Goal: Feedback & Contribution: Submit feedback/report problem

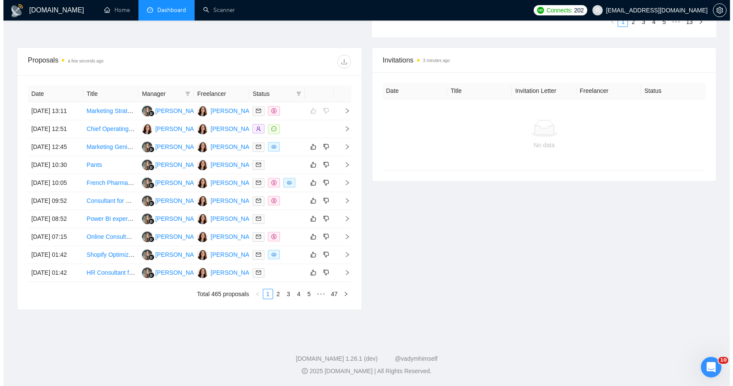
scroll to position [306, 0]
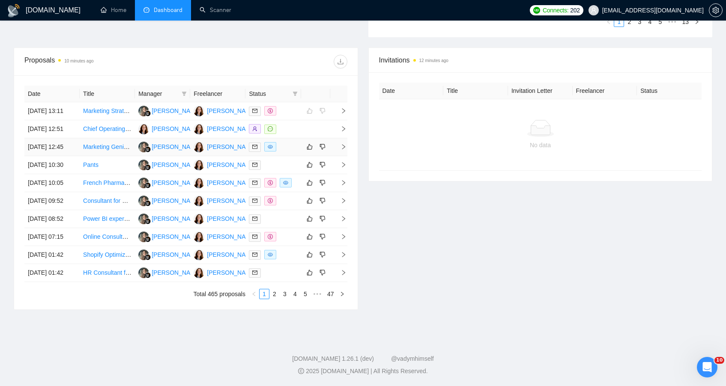
click at [295, 152] on div at bounding box center [273, 147] width 48 height 10
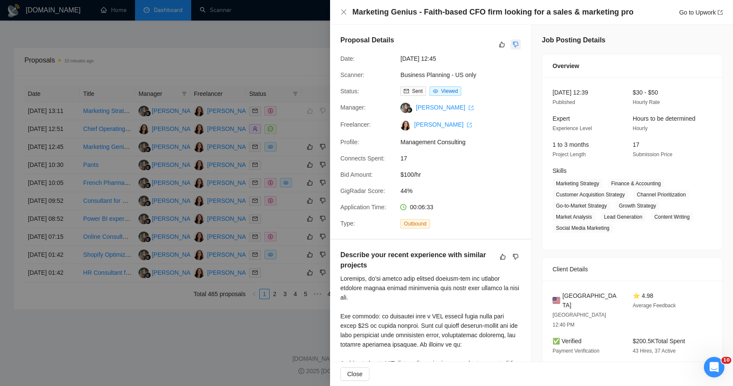
click at [512, 45] on icon "dislike" at bounding box center [515, 44] width 6 height 7
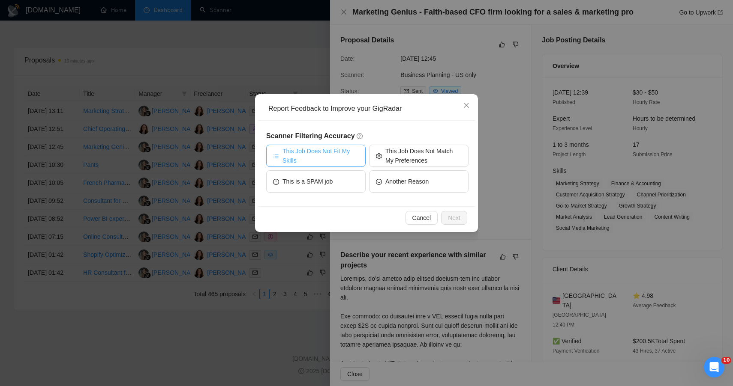
click at [293, 147] on span "This Job Does Not Fit My Skills" at bounding box center [320, 156] width 76 height 19
click at [453, 213] on span "Next" at bounding box center [454, 217] width 12 height 9
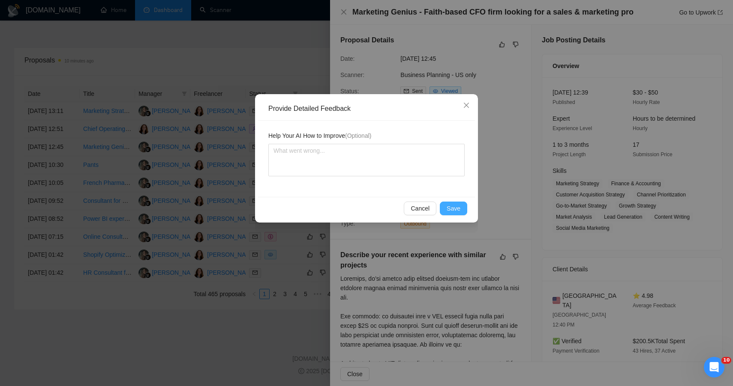
click at [443, 206] on button "Save" at bounding box center [453, 209] width 27 height 14
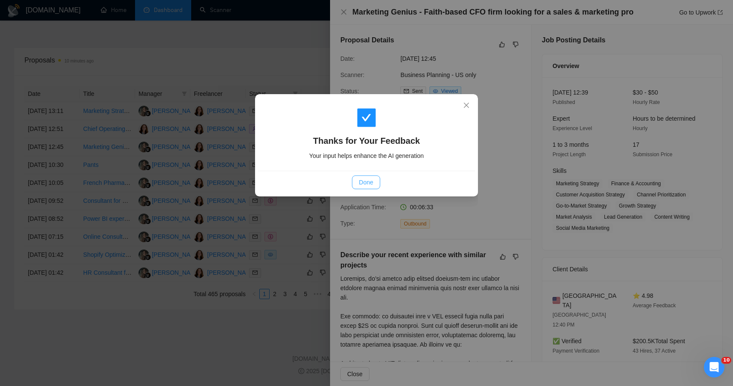
click at [368, 182] on span "Done" at bounding box center [366, 182] width 14 height 9
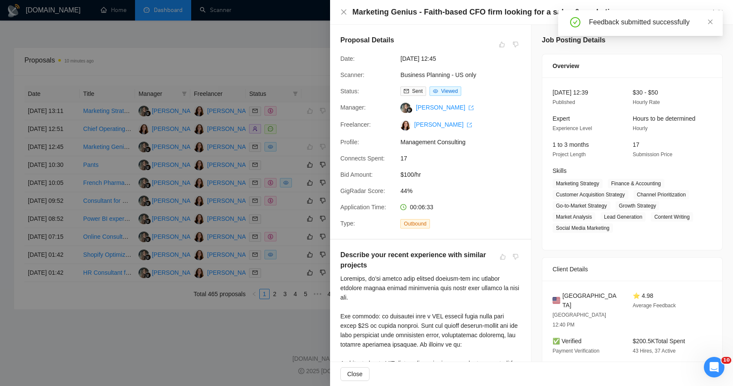
click at [297, 68] on div at bounding box center [366, 193] width 733 height 386
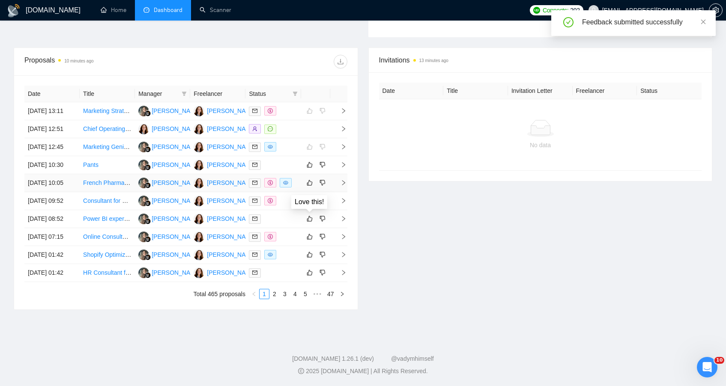
click at [290, 196] on div "Love this!" at bounding box center [309, 202] width 45 height 22
click at [291, 170] on div at bounding box center [273, 165] width 48 height 10
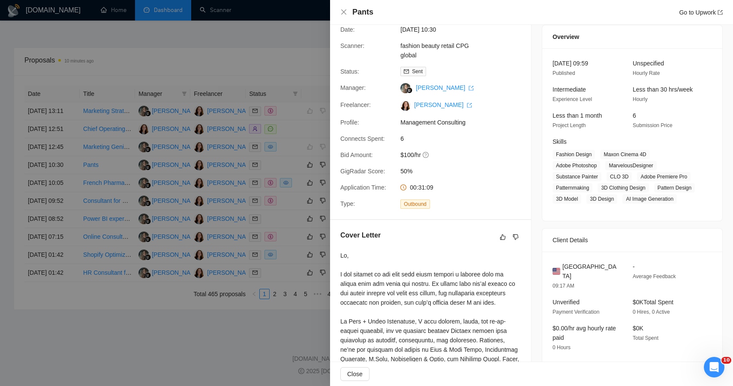
scroll to position [0, 0]
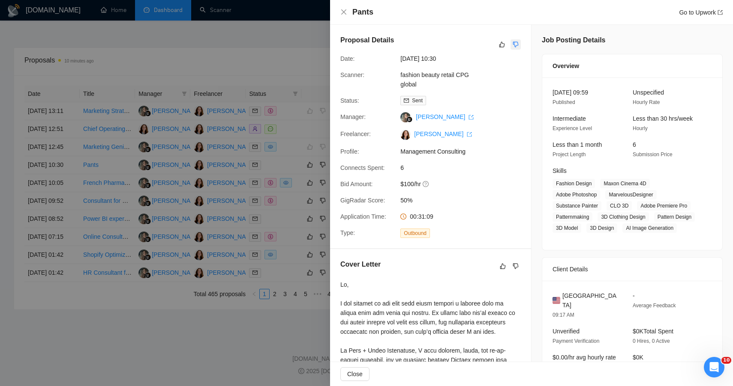
click at [512, 48] on icon "dislike" at bounding box center [515, 44] width 6 height 7
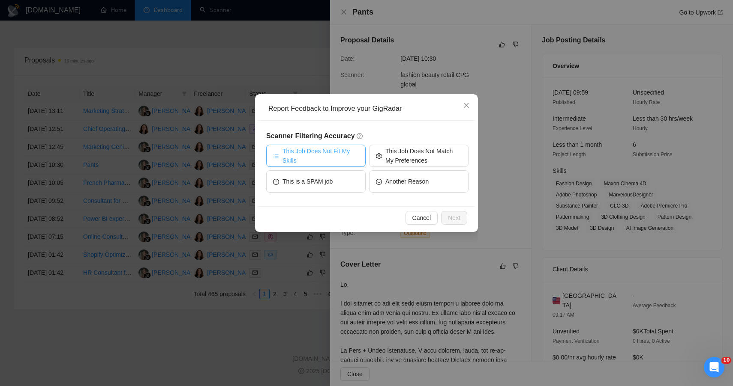
click at [335, 158] on span "This Job Does Not Fit My Skills" at bounding box center [320, 156] width 76 height 19
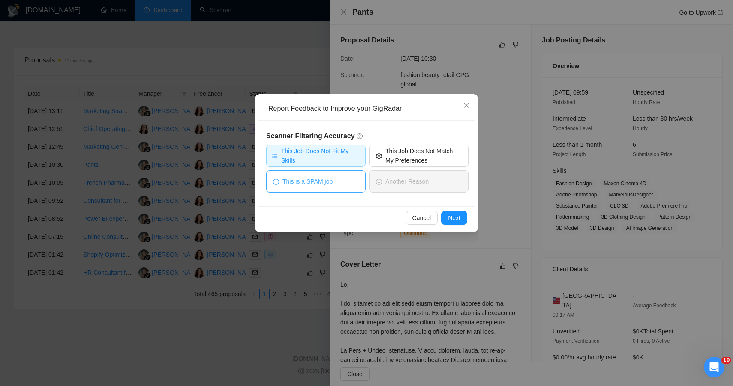
click at [335, 180] on button "This is a SPAM job" at bounding box center [315, 182] width 99 height 22
click at [454, 218] on span "Next" at bounding box center [454, 217] width 12 height 9
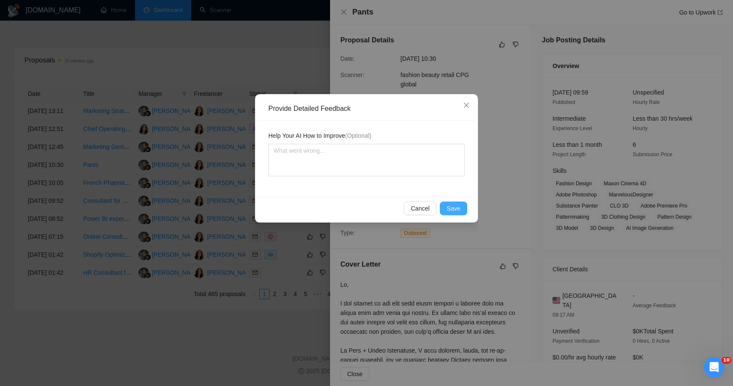
click at [454, 212] on span "Save" at bounding box center [453, 208] width 14 height 9
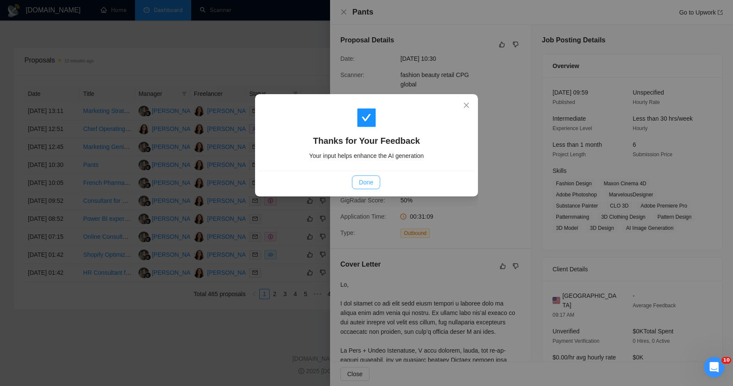
click at [360, 183] on span "Done" at bounding box center [366, 182] width 14 height 9
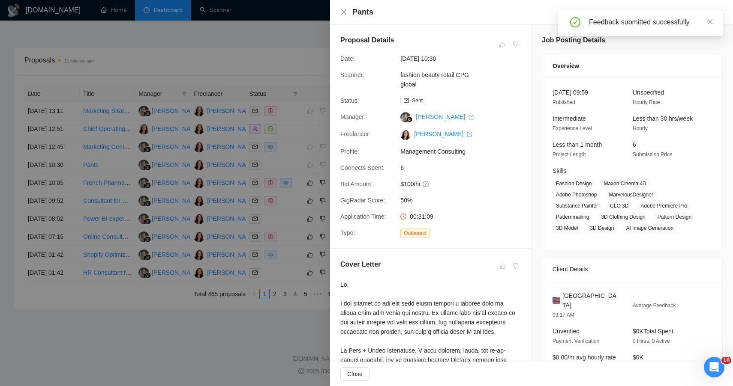
click at [234, 39] on div at bounding box center [366, 193] width 733 height 386
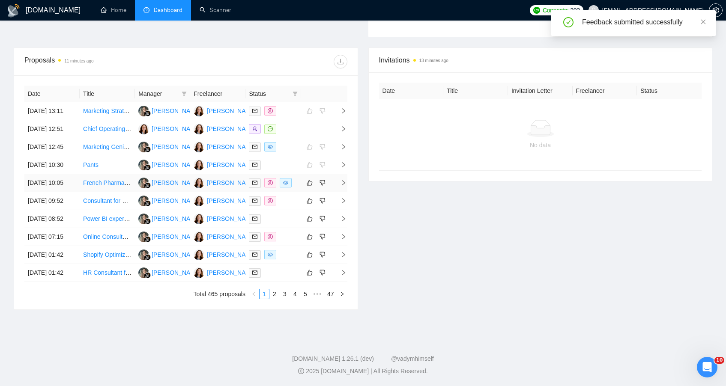
click at [301, 192] on td at bounding box center [315, 183] width 29 height 18
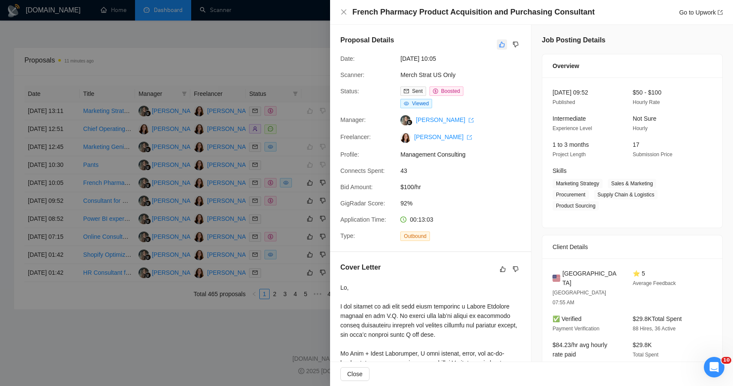
click at [499, 41] on icon "like" at bounding box center [502, 44] width 6 height 7
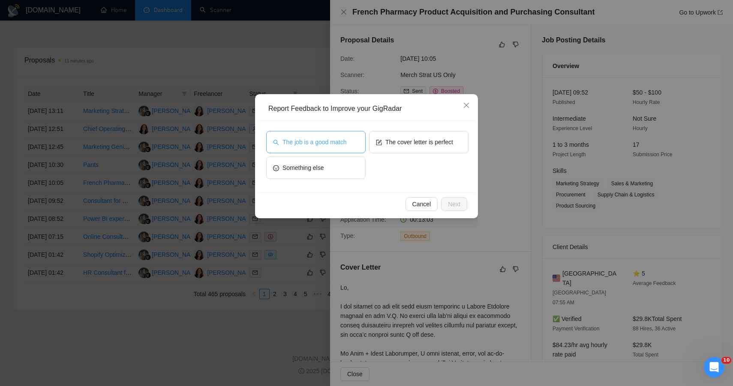
click at [323, 141] on span "The job is a good match" at bounding box center [314, 142] width 64 height 9
click at [453, 204] on span "Next" at bounding box center [454, 204] width 12 height 9
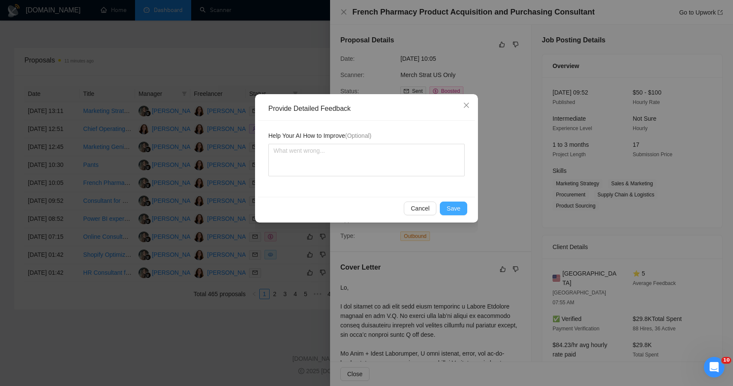
click at [451, 210] on span "Save" at bounding box center [453, 208] width 14 height 9
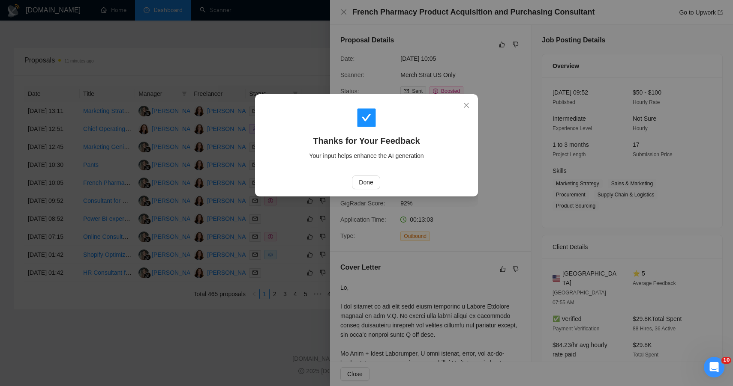
click at [253, 48] on div "Thanks for Your Feedback Your input helps enhance the AI generation Done" at bounding box center [366, 193] width 733 height 386
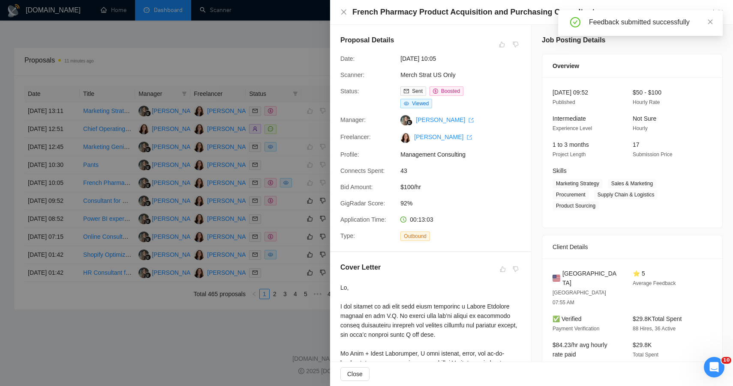
click at [300, 245] on div at bounding box center [366, 193] width 733 height 386
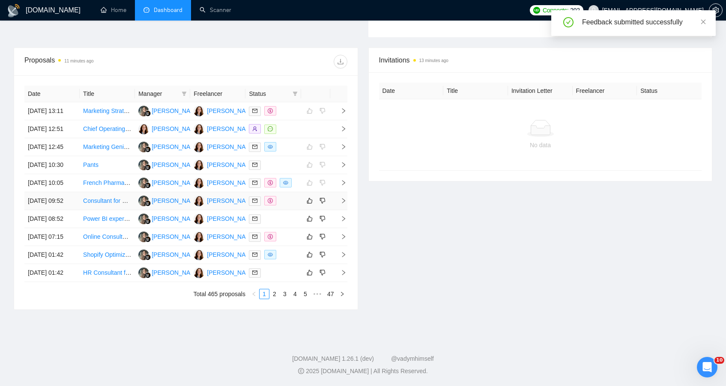
click at [300, 210] on td at bounding box center [272, 201] width 55 height 18
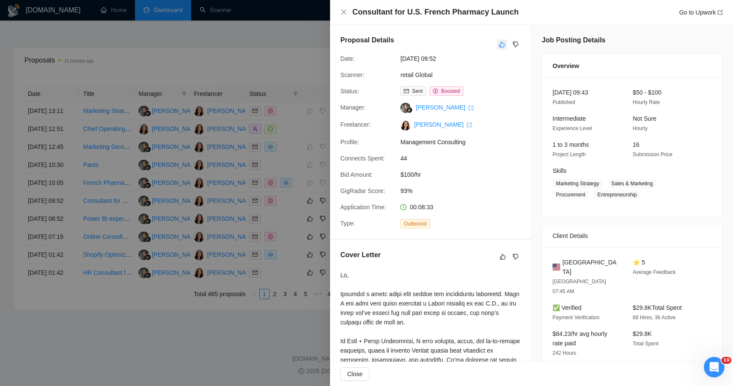
click at [499, 45] on icon "like" at bounding box center [502, 44] width 6 height 7
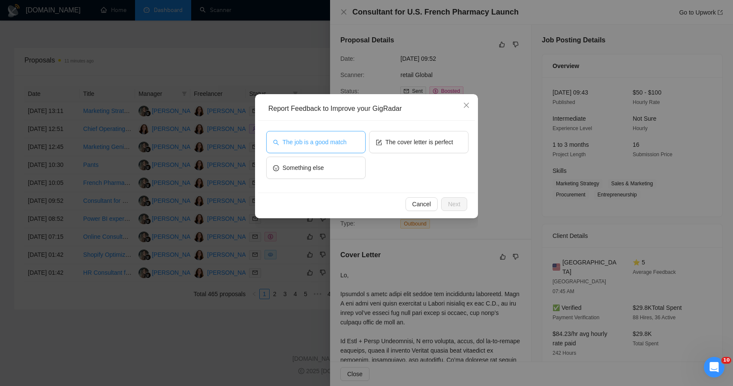
click at [346, 141] on span "The job is a good match" at bounding box center [314, 142] width 64 height 9
click at [446, 202] on button "Next" at bounding box center [454, 205] width 26 height 14
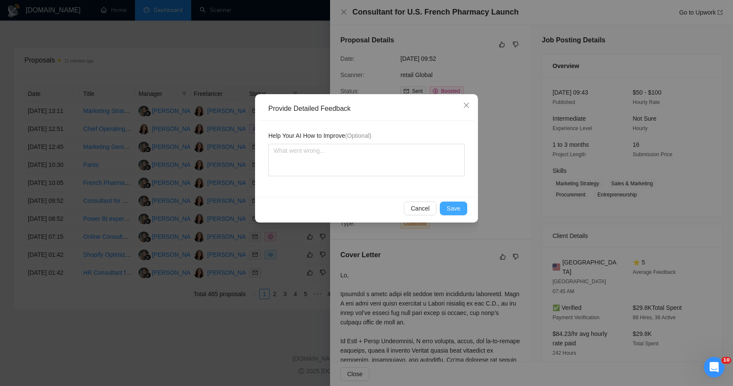
click at [445, 208] on button "Save" at bounding box center [453, 209] width 27 height 14
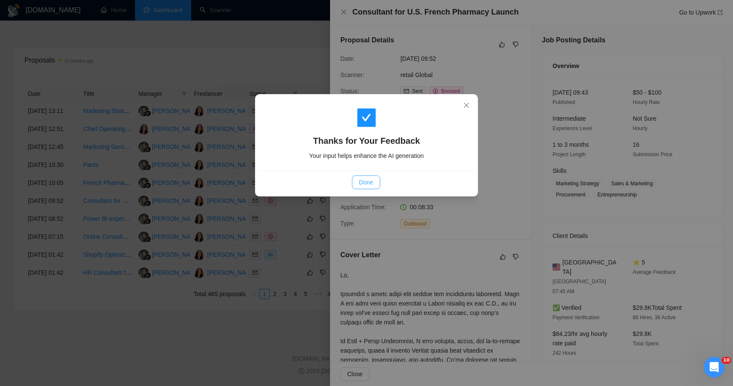
click at [362, 182] on span "Done" at bounding box center [366, 182] width 14 height 9
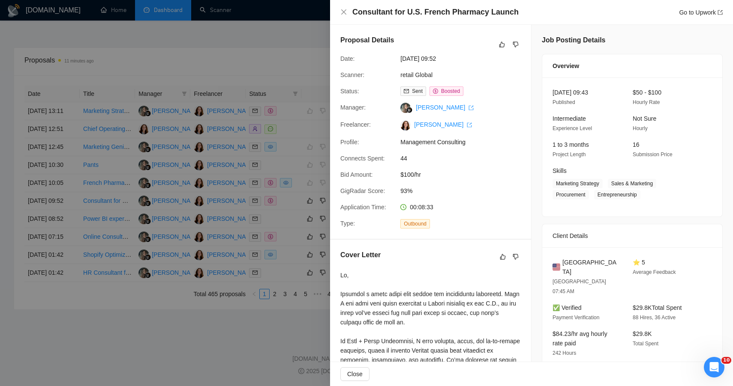
click at [250, 68] on div at bounding box center [366, 193] width 733 height 386
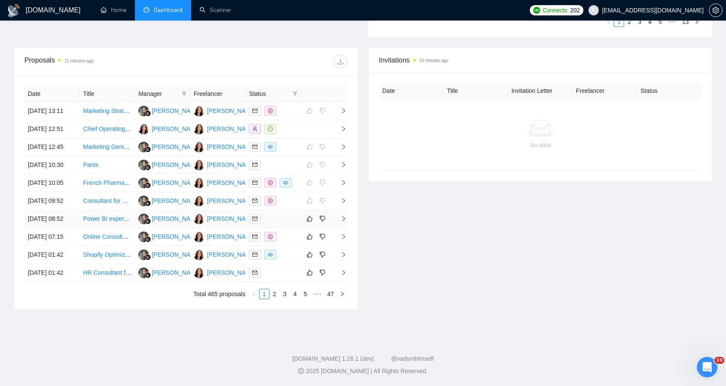
click at [293, 224] on div at bounding box center [273, 219] width 48 height 10
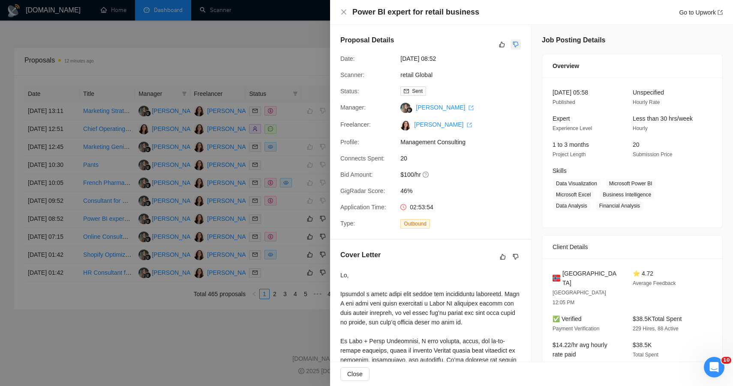
click at [513, 44] on icon "dislike" at bounding box center [515, 44] width 6 height 7
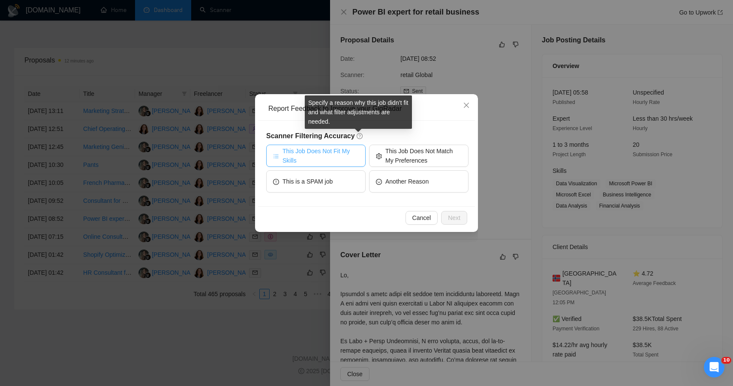
click at [331, 159] on span "This Job Does Not Fit My Skills" at bounding box center [320, 156] width 76 height 19
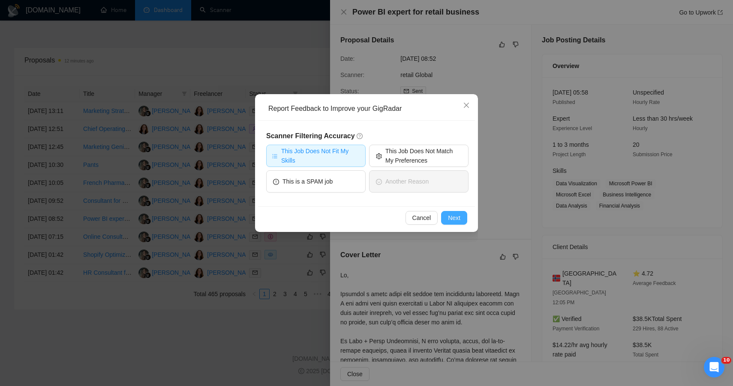
click at [447, 220] on button "Next" at bounding box center [454, 218] width 26 height 14
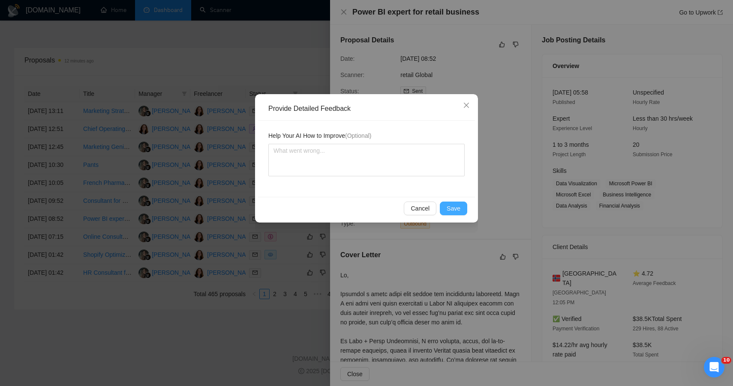
click at [449, 203] on button "Save" at bounding box center [453, 209] width 27 height 14
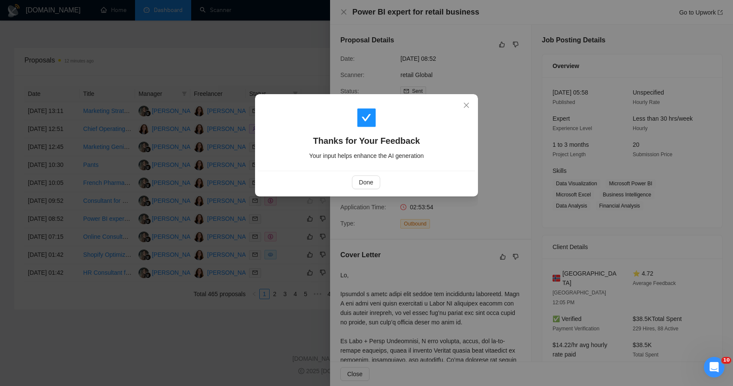
click at [275, 78] on div "Thanks for Your Feedback Your input helps enhance the AI generation Done" at bounding box center [366, 193] width 733 height 386
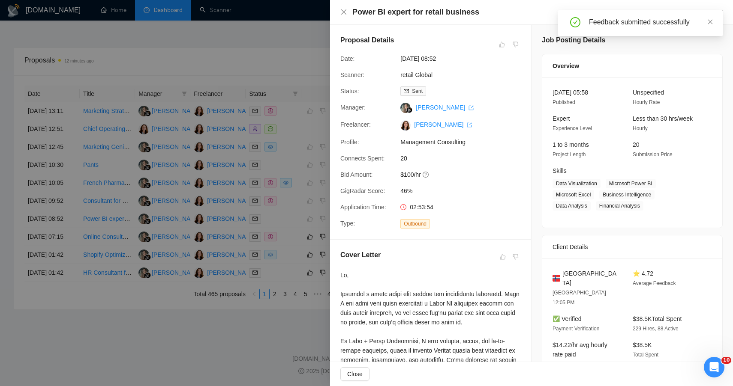
click at [295, 298] on div at bounding box center [366, 193] width 733 height 386
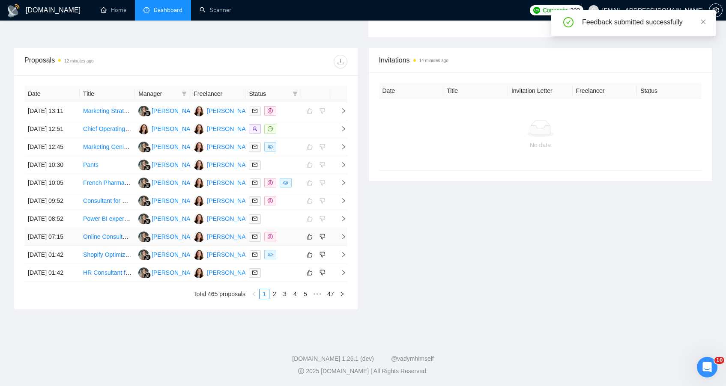
click at [295, 242] on div at bounding box center [273, 237] width 48 height 10
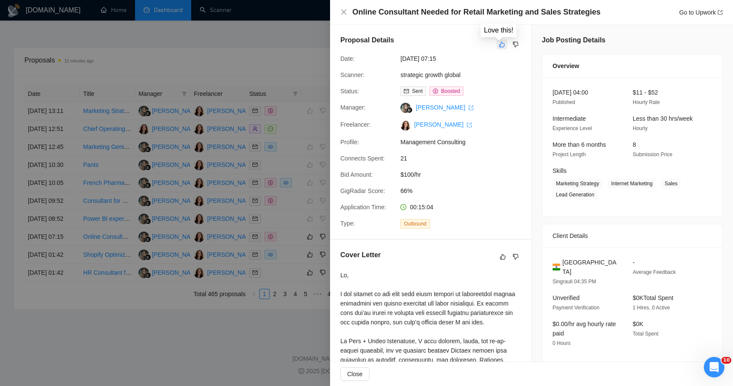
click at [499, 46] on icon "like" at bounding box center [502, 45] width 6 height 6
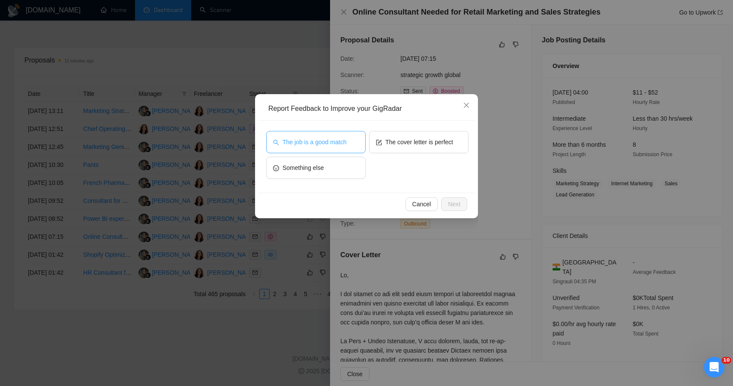
click at [350, 142] on button "The job is a good match" at bounding box center [315, 142] width 99 height 22
click at [455, 205] on span "Next" at bounding box center [454, 204] width 12 height 9
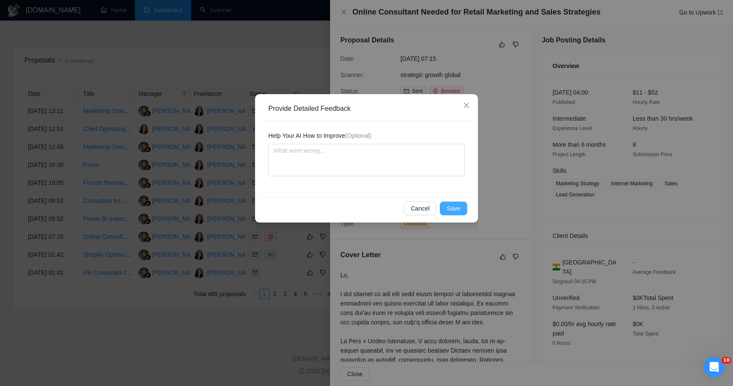
click at [457, 207] on span "Save" at bounding box center [453, 208] width 14 height 9
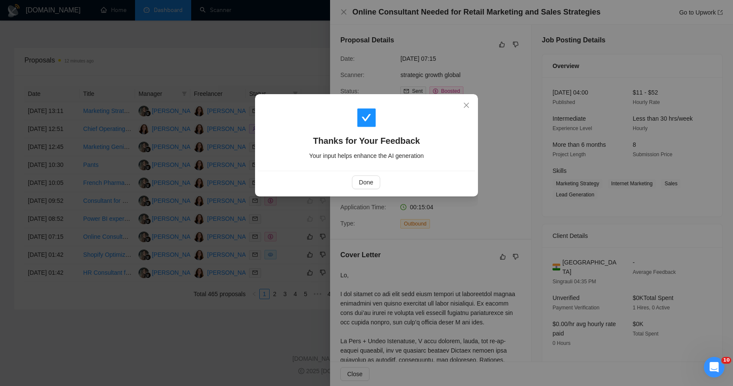
click at [417, 225] on div "Thanks for Your Feedback Your input helps enhance the AI generation Done" at bounding box center [366, 193] width 733 height 386
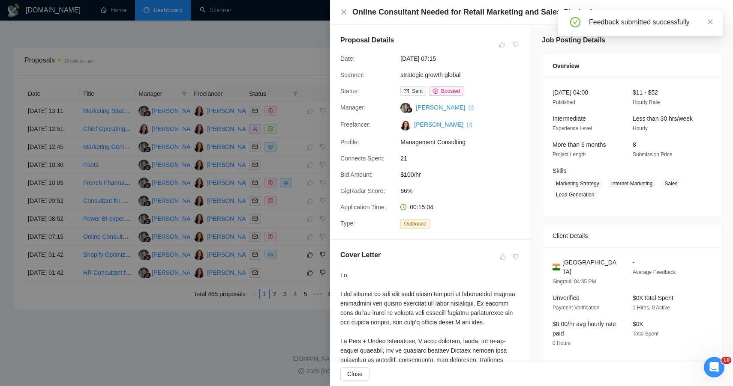
click at [249, 43] on div at bounding box center [366, 193] width 733 height 386
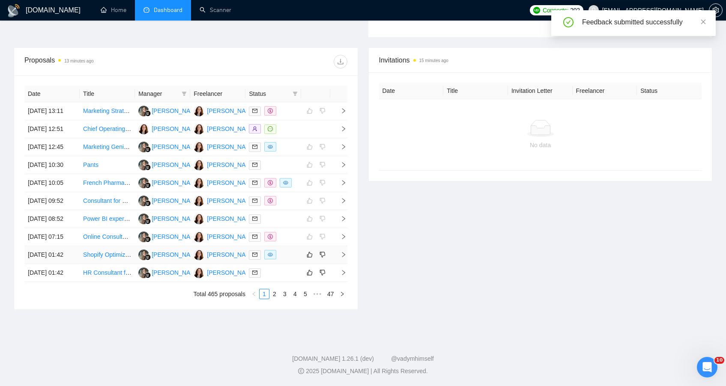
click at [295, 260] on div at bounding box center [273, 255] width 48 height 10
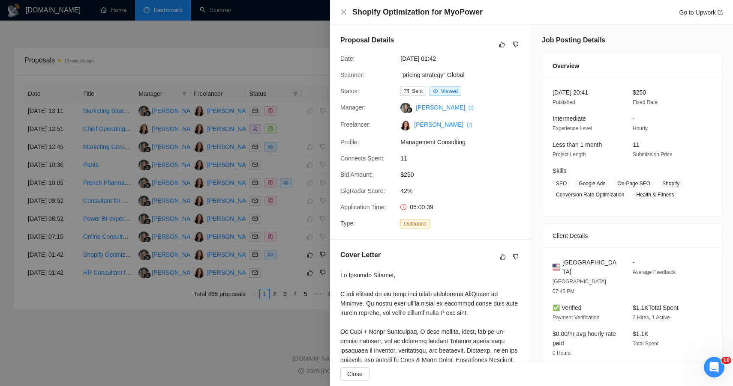
click at [515, 50] on div "Proposal Details" at bounding box center [430, 44] width 180 height 19
click at [515, 42] on icon "dislike" at bounding box center [515, 44] width 6 height 7
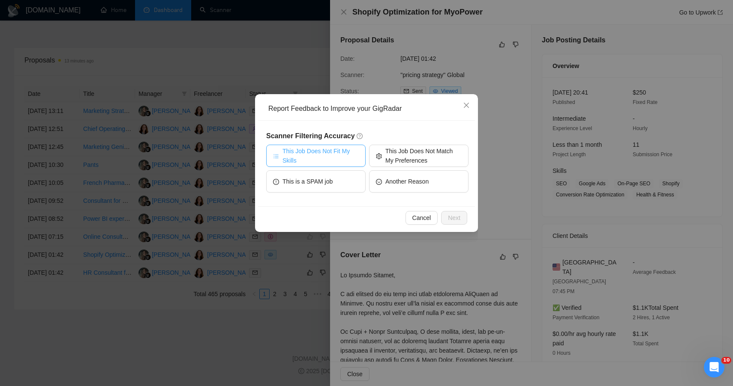
click at [333, 148] on span "This Job Does Not Fit My Skills" at bounding box center [320, 156] width 76 height 19
click at [451, 220] on span "Next" at bounding box center [454, 217] width 12 height 9
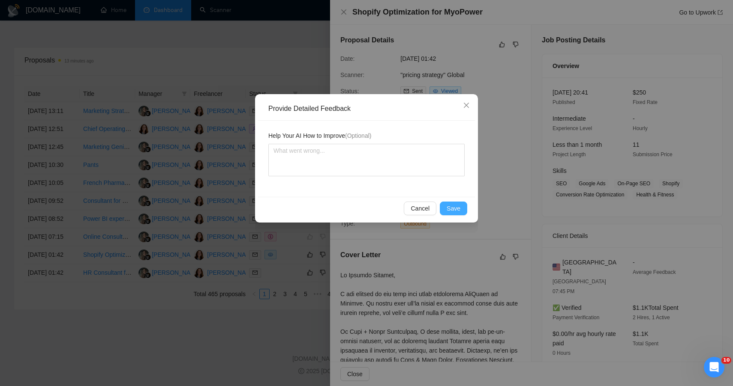
click at [441, 206] on button "Save" at bounding box center [453, 209] width 27 height 14
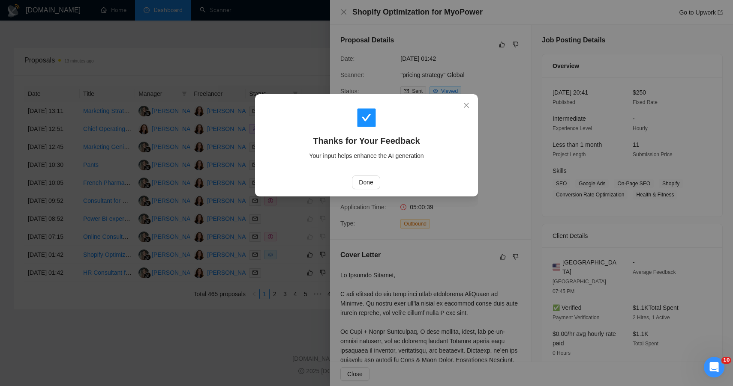
click at [271, 50] on div "Thanks for Your Feedback Your input helps enhance the AI generation Done" at bounding box center [366, 193] width 733 height 386
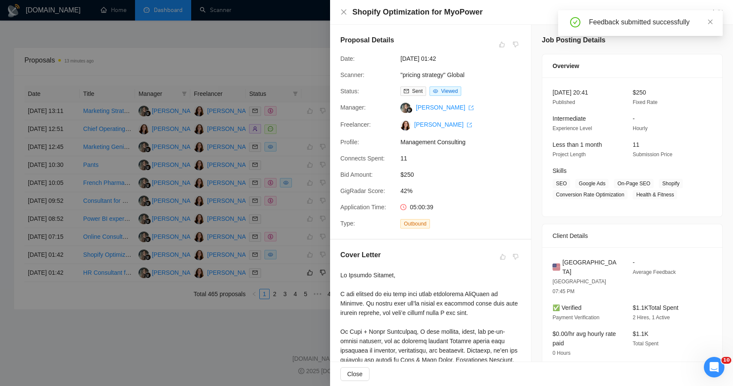
click at [290, 349] on div at bounding box center [366, 193] width 733 height 386
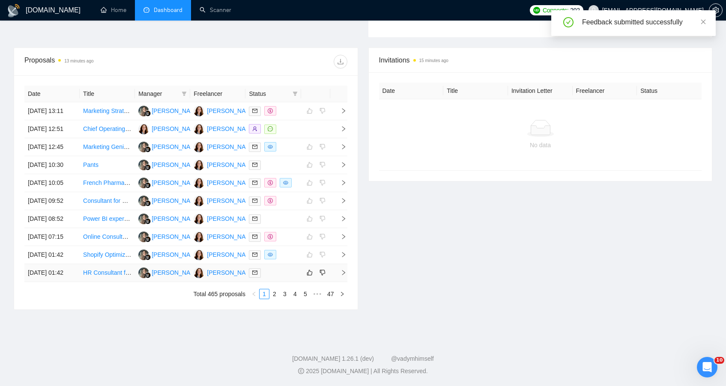
click at [290, 278] on div at bounding box center [273, 273] width 48 height 10
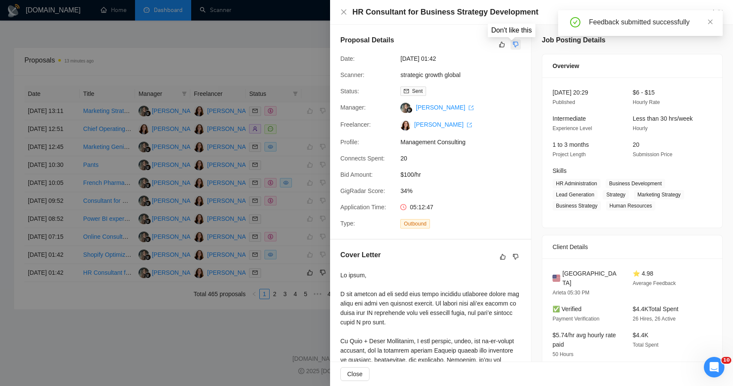
click at [514, 44] on icon "dislike" at bounding box center [515, 44] width 6 height 7
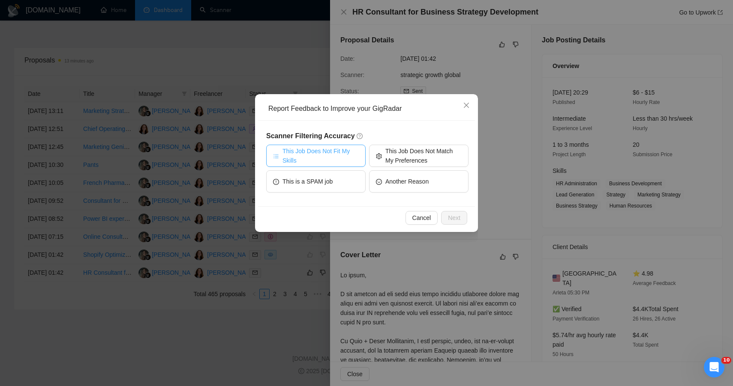
click at [334, 154] on span "This Job Does Not Fit My Skills" at bounding box center [320, 156] width 76 height 19
click at [446, 214] on button "Next" at bounding box center [454, 218] width 26 height 14
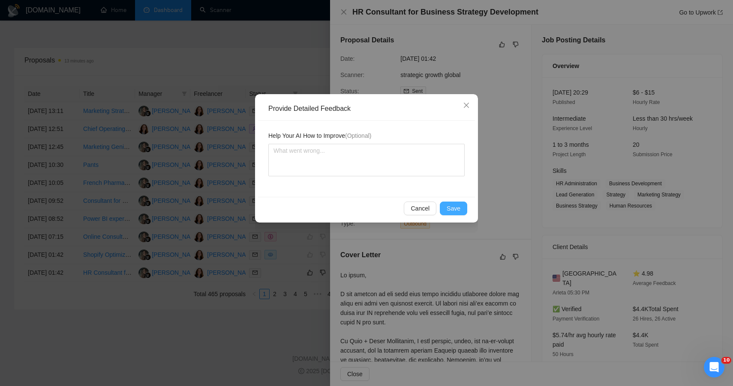
click at [446, 214] on button "Save" at bounding box center [453, 209] width 27 height 14
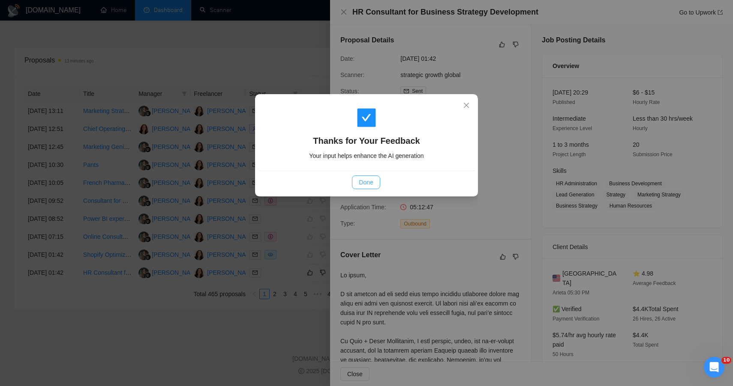
click at [363, 181] on span "Done" at bounding box center [366, 182] width 14 height 9
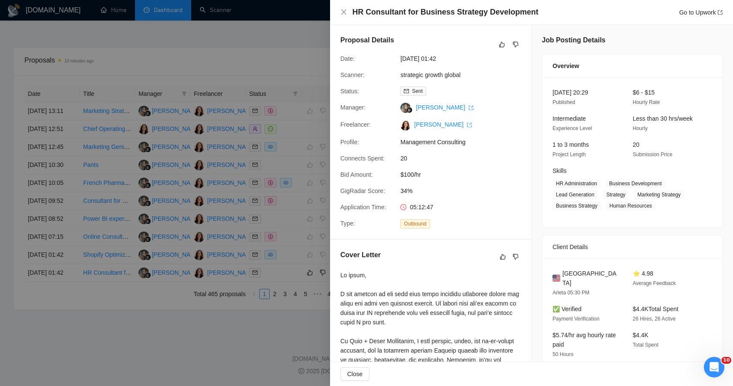
click at [289, 74] on div at bounding box center [366, 193] width 733 height 386
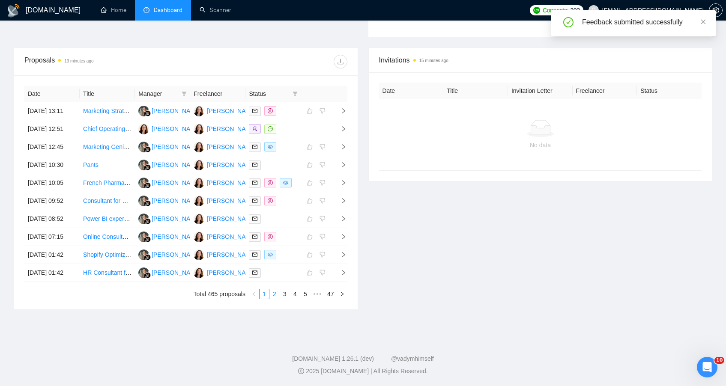
click at [273, 299] on link "2" at bounding box center [274, 294] width 9 height 9
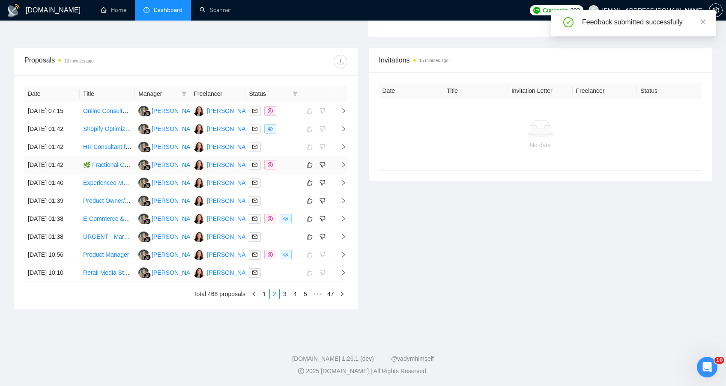
click at [290, 174] on td at bounding box center [272, 165] width 55 height 18
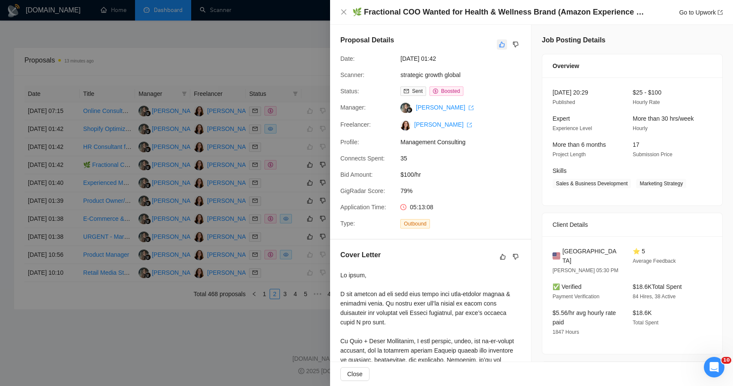
click at [499, 44] on icon "like" at bounding box center [502, 44] width 6 height 7
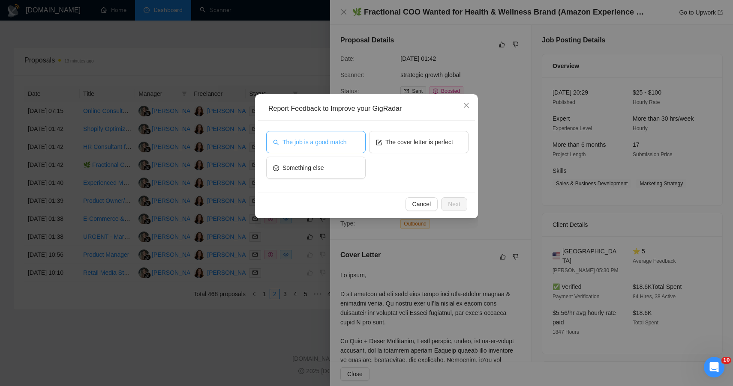
click at [338, 142] on span "The job is a good match" at bounding box center [314, 142] width 64 height 9
click at [460, 210] on button "Next" at bounding box center [454, 205] width 26 height 14
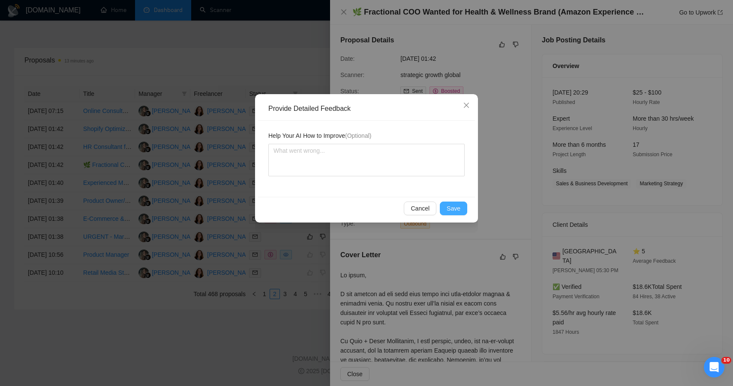
click at [457, 210] on span "Save" at bounding box center [453, 208] width 14 height 9
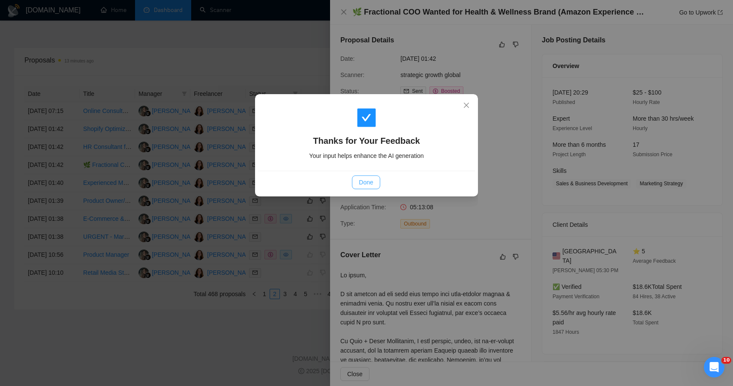
click at [374, 183] on button "Done" at bounding box center [366, 183] width 28 height 14
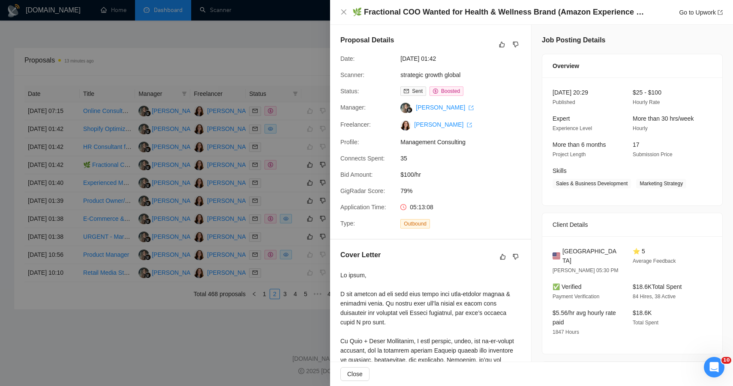
click at [273, 78] on div at bounding box center [366, 193] width 733 height 386
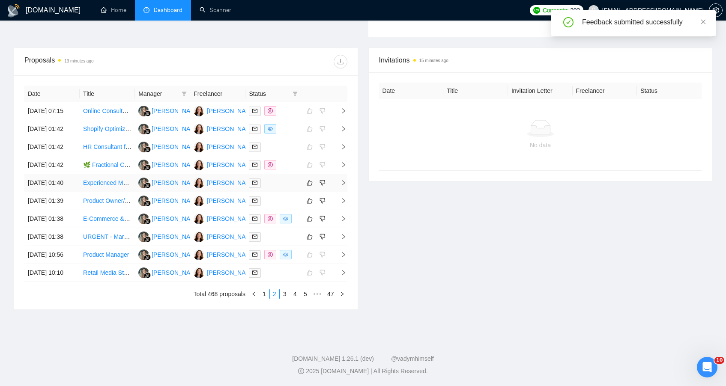
click at [286, 188] on div at bounding box center [273, 183] width 48 height 10
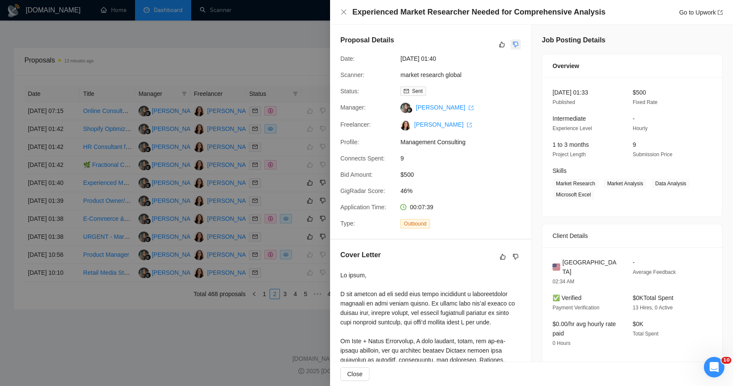
click at [514, 42] on icon "dislike" at bounding box center [515, 44] width 6 height 7
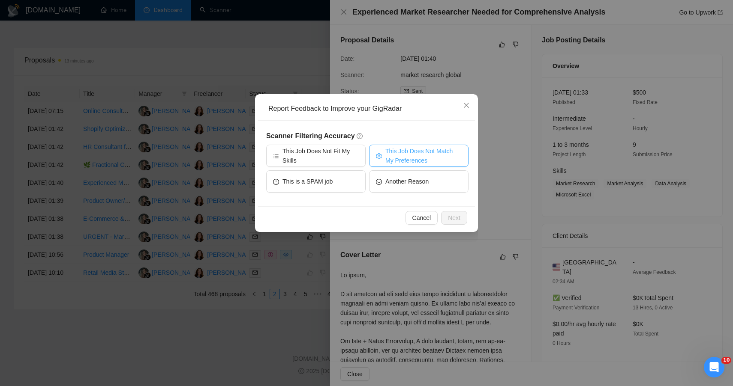
click at [389, 155] on span "This Job Does Not Match My Preferences" at bounding box center [423, 156] width 76 height 19
click at [446, 220] on button "Next" at bounding box center [454, 218] width 26 height 14
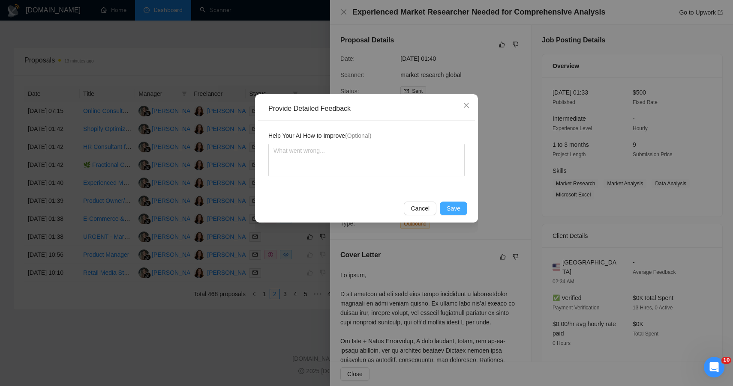
click at [460, 206] on span "Save" at bounding box center [453, 208] width 14 height 9
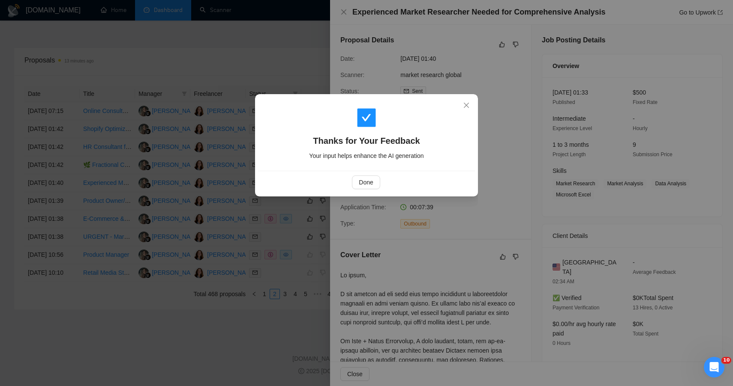
click at [294, 47] on div "Thanks for Your Feedback Your input helps enhance the AI generation Done" at bounding box center [366, 193] width 733 height 386
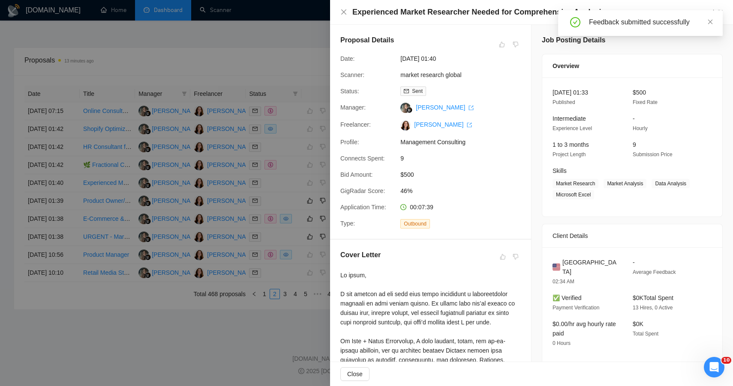
click at [279, 242] on div at bounding box center [366, 193] width 733 height 386
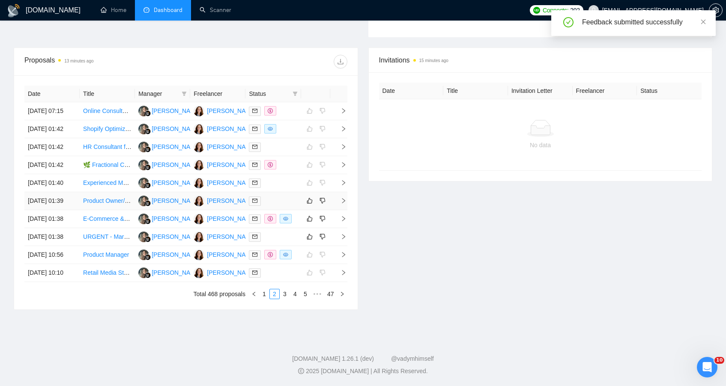
click at [302, 210] on td at bounding box center [315, 201] width 29 height 18
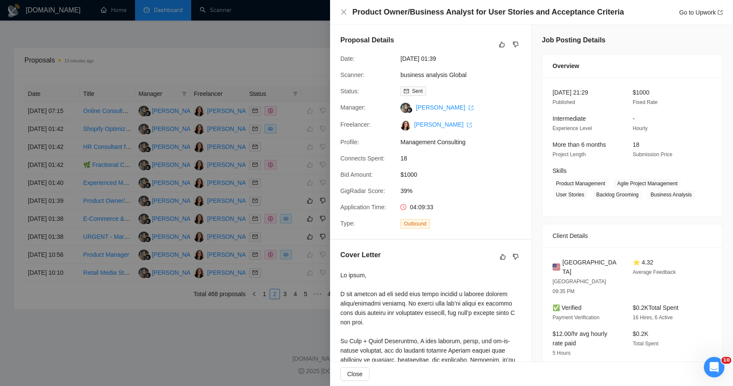
click at [492, 45] on div "Proposal Details" at bounding box center [430, 44] width 180 height 19
click at [499, 45] on icon "like" at bounding box center [502, 45] width 6 height 6
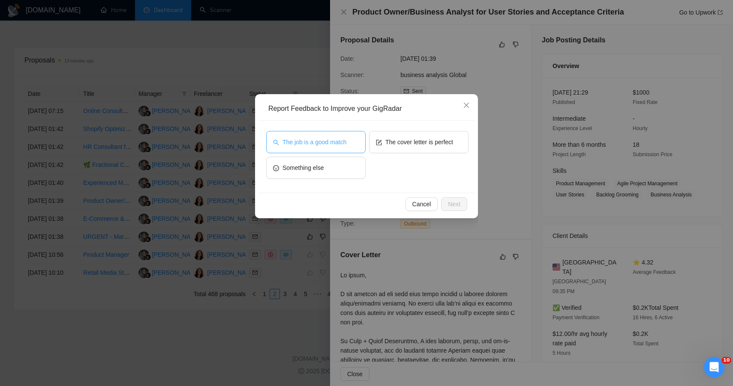
click at [349, 141] on button "The job is a good match" at bounding box center [315, 142] width 99 height 22
click at [456, 204] on span "Next" at bounding box center [454, 204] width 12 height 9
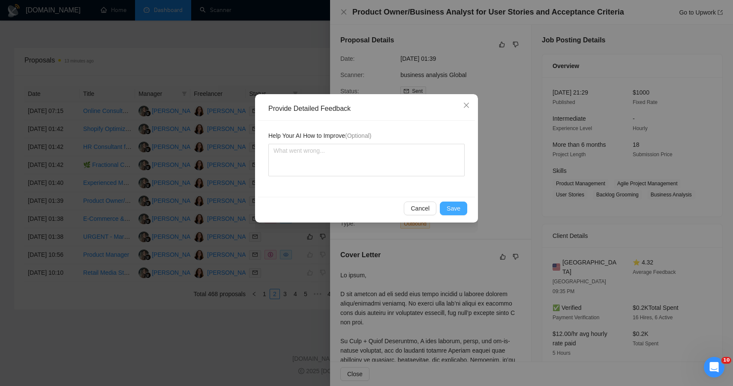
click at [456, 204] on span "Save" at bounding box center [453, 208] width 14 height 9
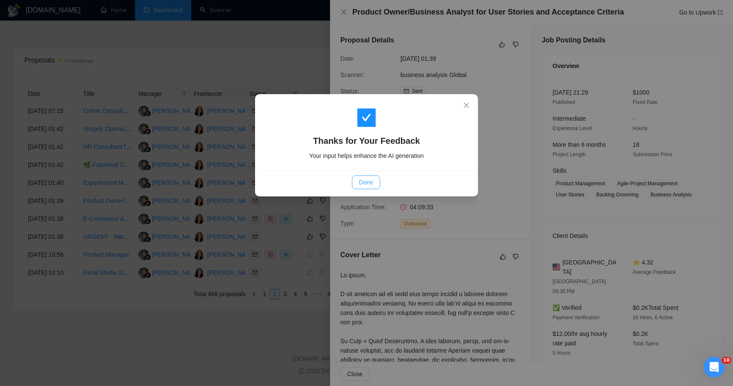
click at [368, 186] on span "Done" at bounding box center [366, 182] width 14 height 9
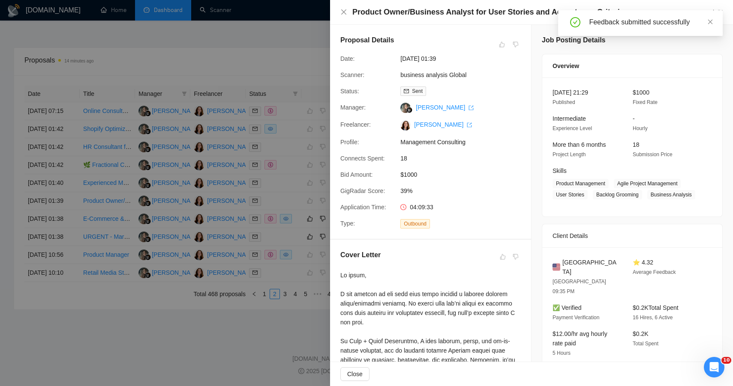
click at [290, 62] on div at bounding box center [366, 193] width 733 height 386
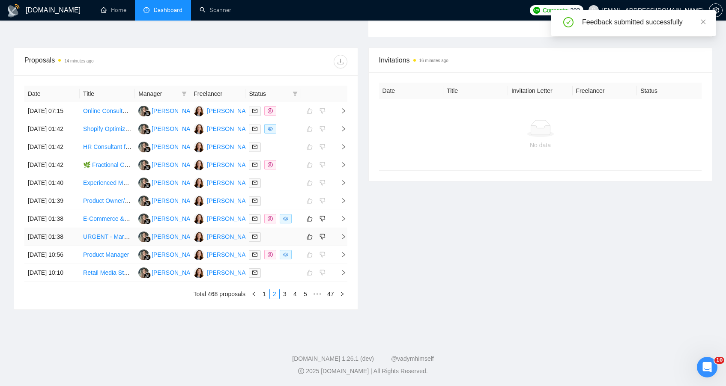
click at [293, 242] on div at bounding box center [273, 237] width 48 height 10
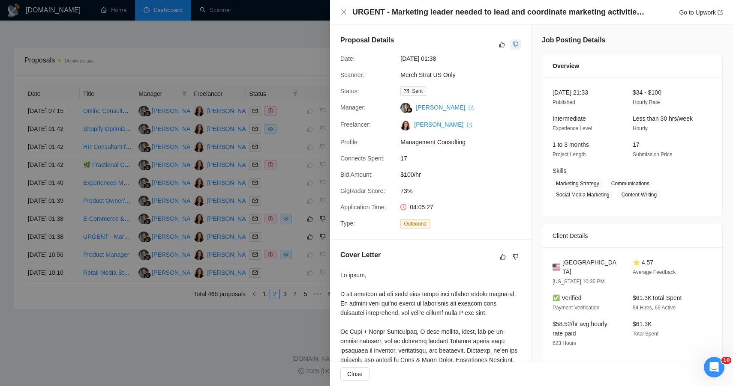
click at [513, 47] on icon "dislike" at bounding box center [516, 45] width 6 height 6
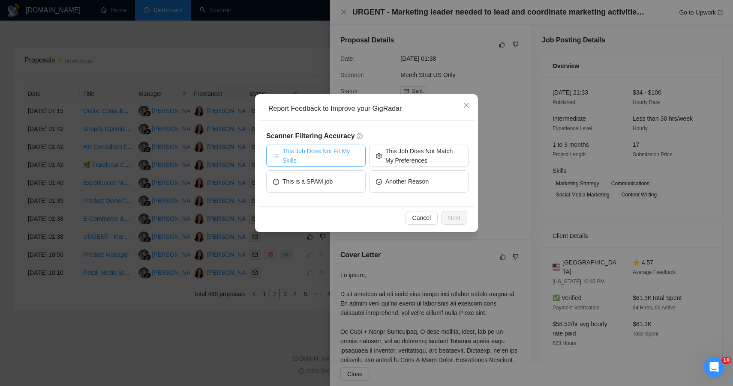
click at [348, 149] on span "This Job Does Not Fit My Skills" at bounding box center [320, 156] width 76 height 19
click at [459, 219] on span "Next" at bounding box center [454, 217] width 12 height 9
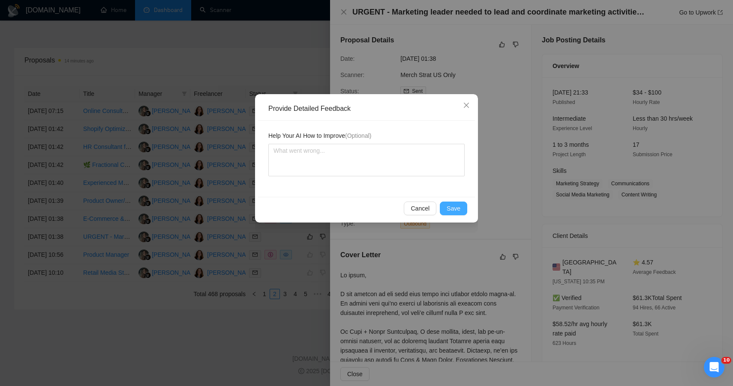
click at [449, 210] on span "Save" at bounding box center [453, 208] width 14 height 9
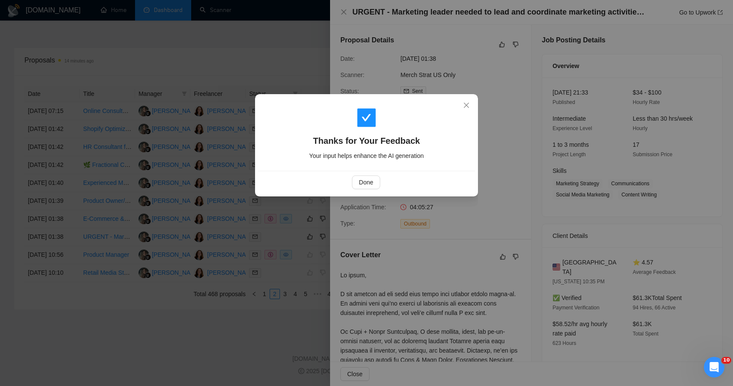
click at [225, 42] on div "Thanks for Your Feedback Your input helps enhance the AI generation Done" at bounding box center [366, 193] width 733 height 386
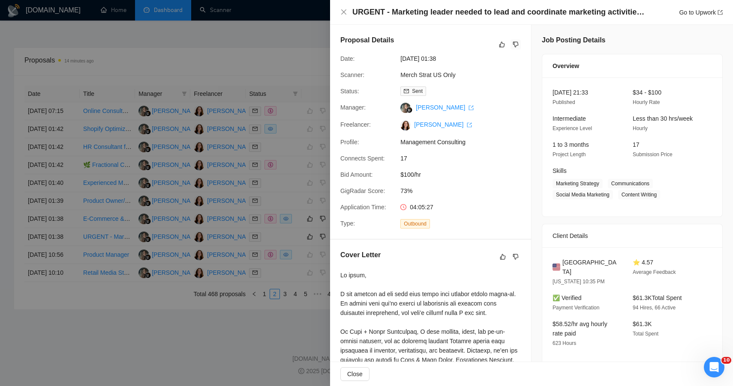
click at [302, 273] on div at bounding box center [366, 193] width 733 height 386
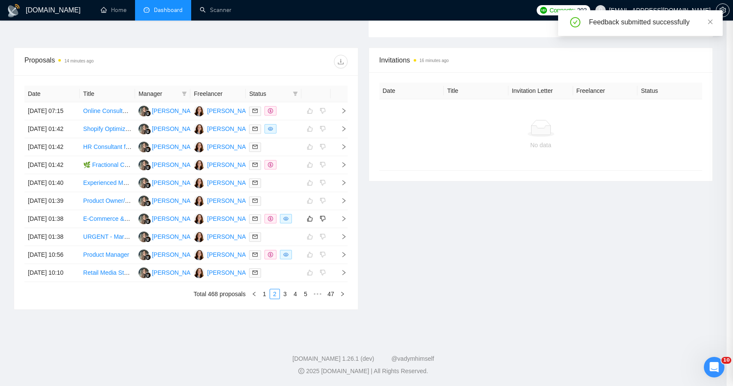
click at [302, 273] on div at bounding box center [366, 193] width 733 height 386
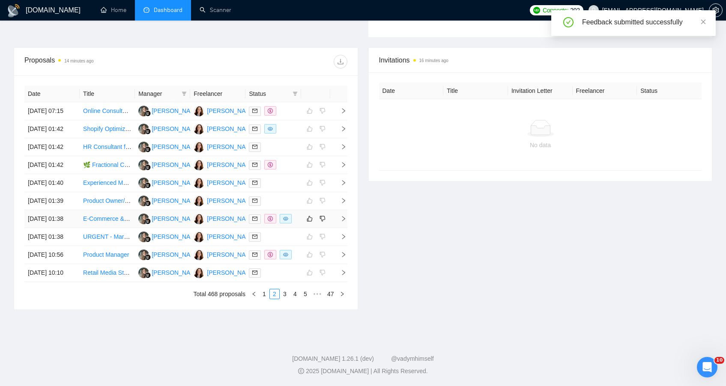
click at [302, 228] on td at bounding box center [315, 219] width 29 height 18
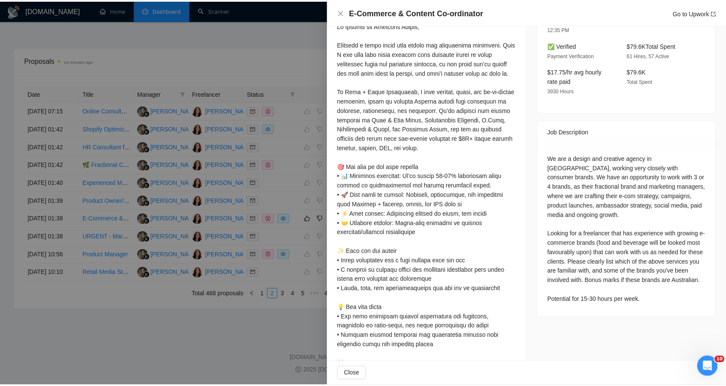
scroll to position [1, 0]
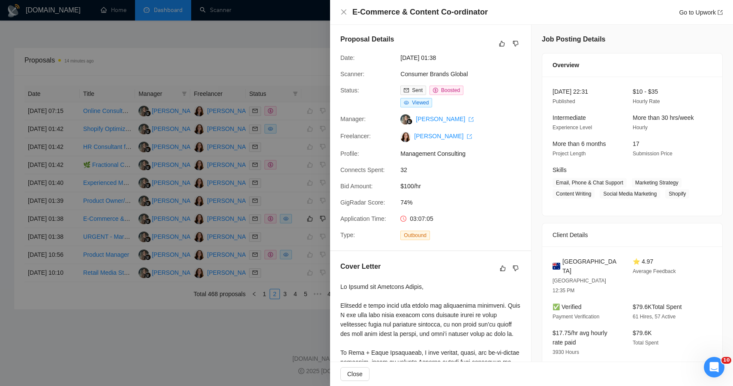
click at [518, 42] on div "Proposal Details Date: [DATE] 01:38 Scanner: Consumer Brands Global Status: Sen…" at bounding box center [430, 137] width 201 height 227
click at [514, 42] on icon "dislike" at bounding box center [515, 43] width 6 height 7
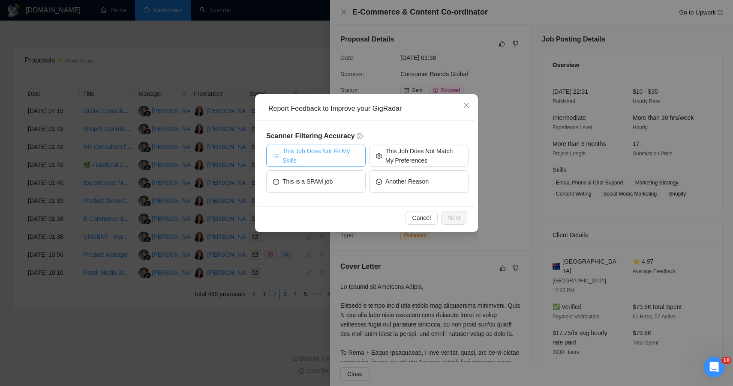
click at [338, 156] on span "This Job Does Not Fit My Skills" at bounding box center [320, 156] width 76 height 19
click at [452, 218] on span "Next" at bounding box center [454, 217] width 12 height 9
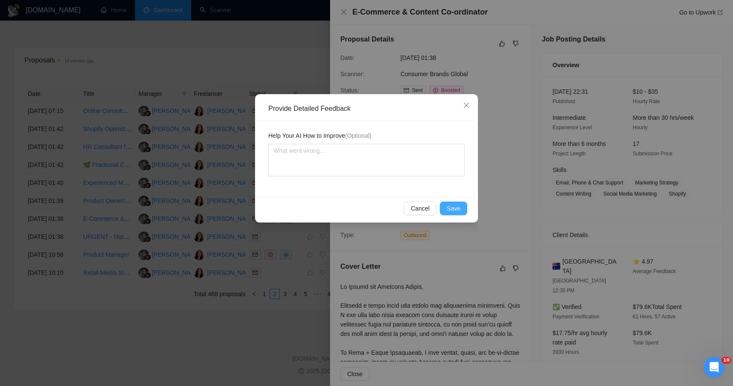
click at [449, 211] on span "Save" at bounding box center [453, 208] width 14 height 9
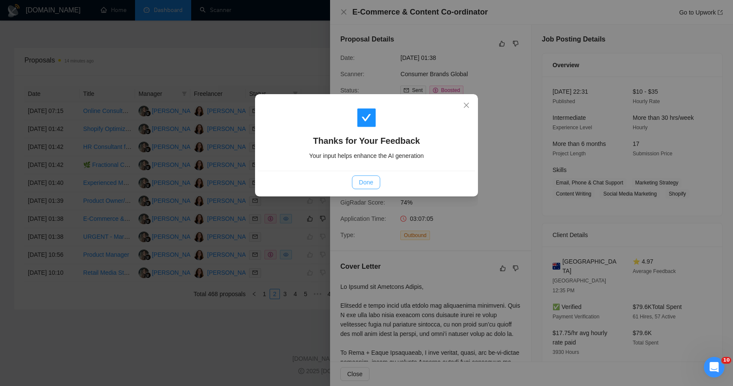
click at [360, 182] on span "Done" at bounding box center [366, 182] width 14 height 9
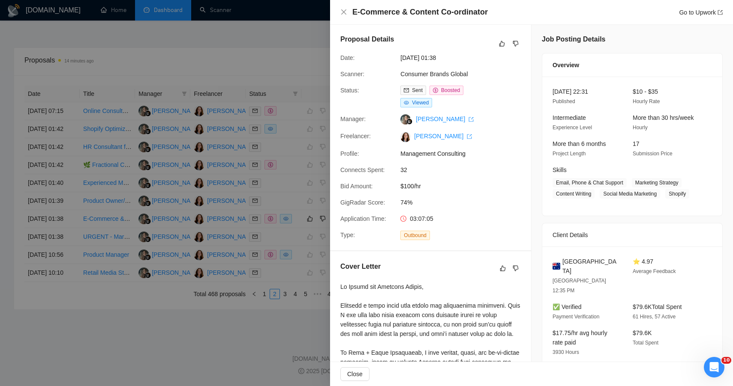
click at [276, 65] on div at bounding box center [366, 193] width 733 height 386
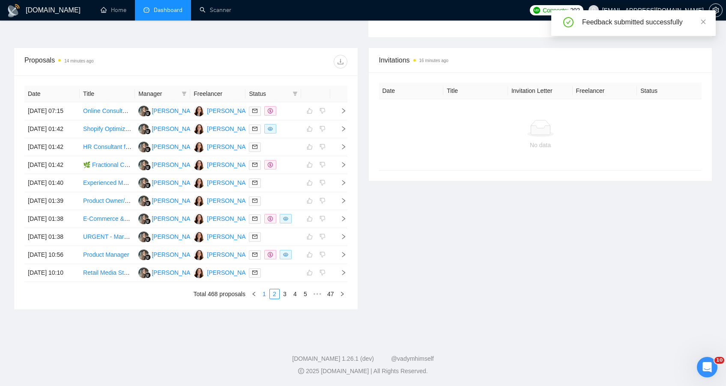
click at [263, 299] on link "1" at bounding box center [264, 294] width 9 height 9
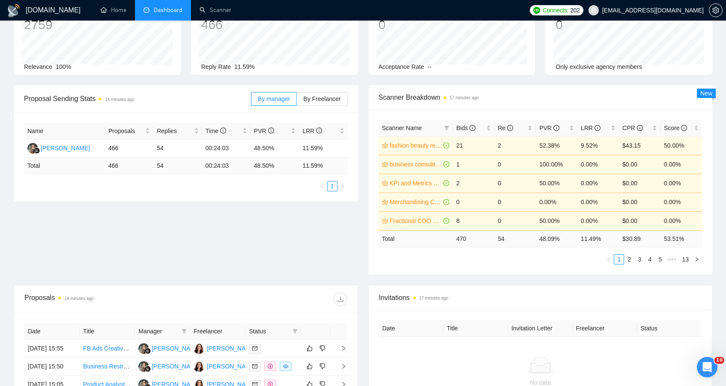
click at [258, 259] on div "Proposal Sending Stats 14 minutes ago By manager By Freelancer Name Proposals R…" at bounding box center [363, 185] width 709 height 200
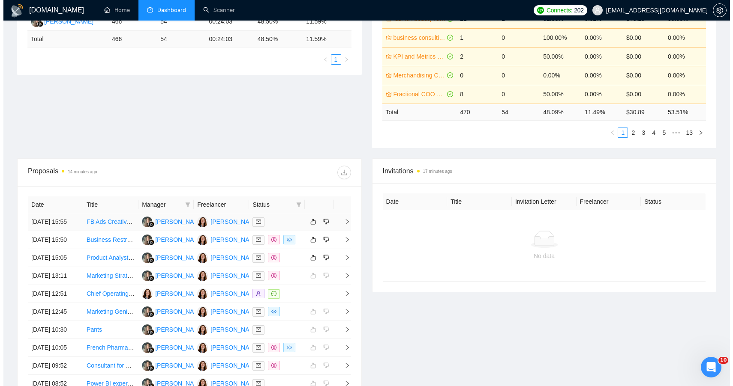
scroll to position [203, 0]
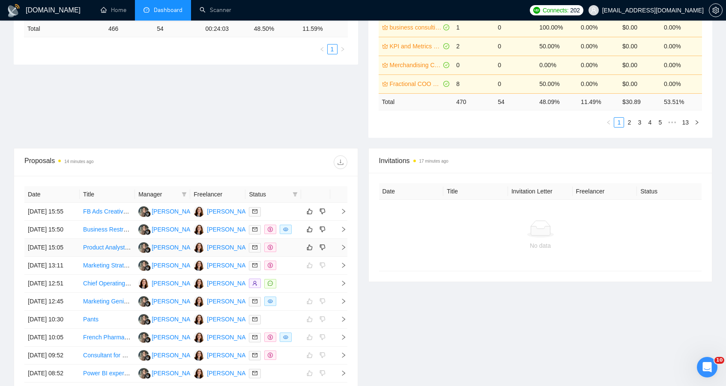
click at [296, 253] on div at bounding box center [273, 248] width 48 height 10
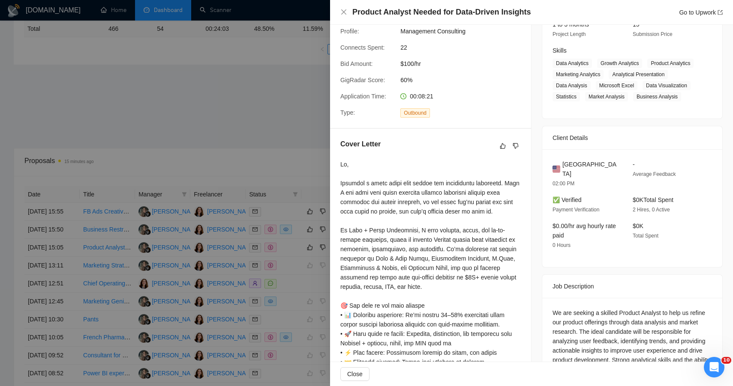
scroll to position [0, 0]
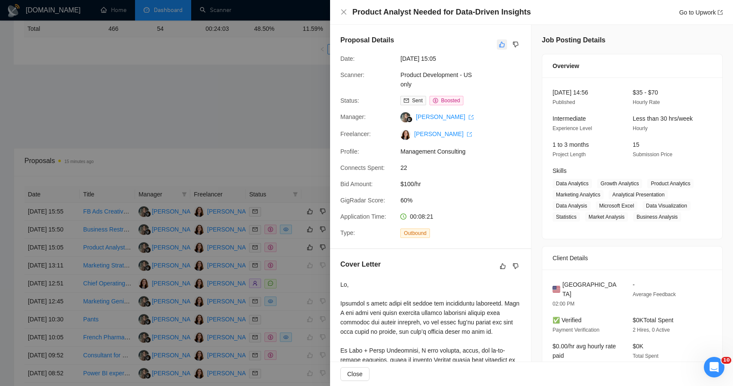
click at [499, 43] on icon "like" at bounding box center [502, 44] width 6 height 7
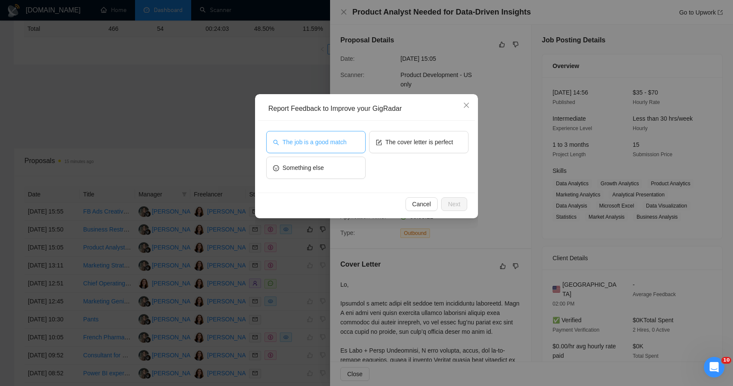
click at [327, 140] on span "The job is a good match" at bounding box center [314, 142] width 64 height 9
click at [450, 201] on span "Next" at bounding box center [454, 204] width 12 height 9
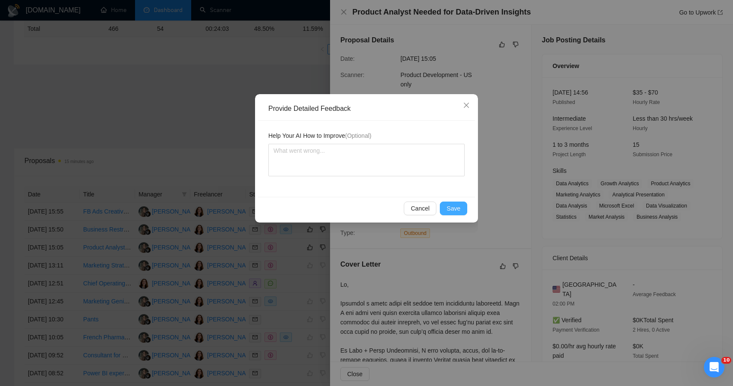
click at [452, 208] on span "Save" at bounding box center [453, 208] width 14 height 9
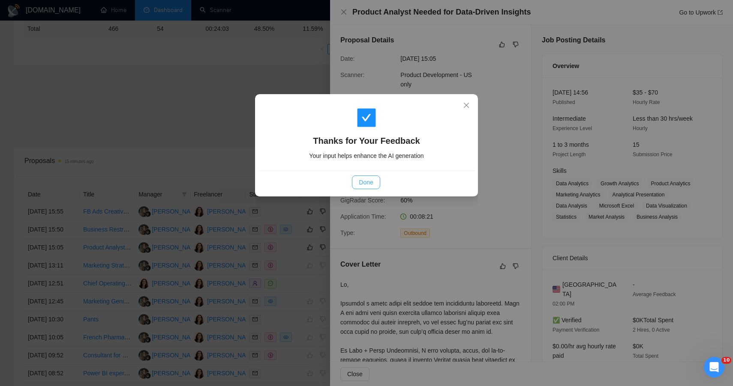
click at [356, 188] on button "Done" at bounding box center [366, 183] width 28 height 14
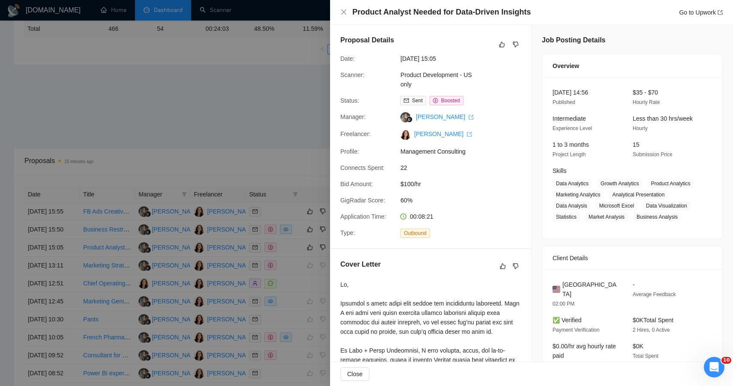
click at [266, 132] on div at bounding box center [366, 193] width 733 height 386
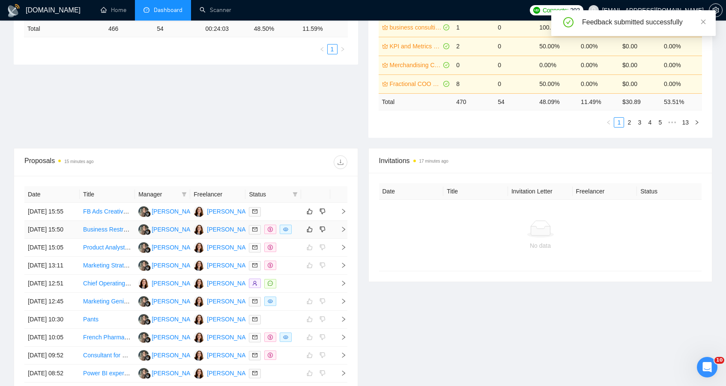
click at [300, 239] on tr "24 Sep, 2025 15:50 Business Restructuring and Marketing Specialist for Couples …" at bounding box center [185, 230] width 323 height 18
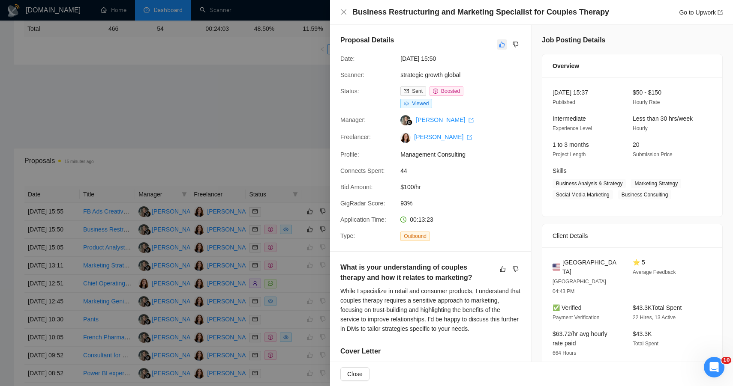
click at [499, 43] on icon "like" at bounding box center [502, 44] width 6 height 7
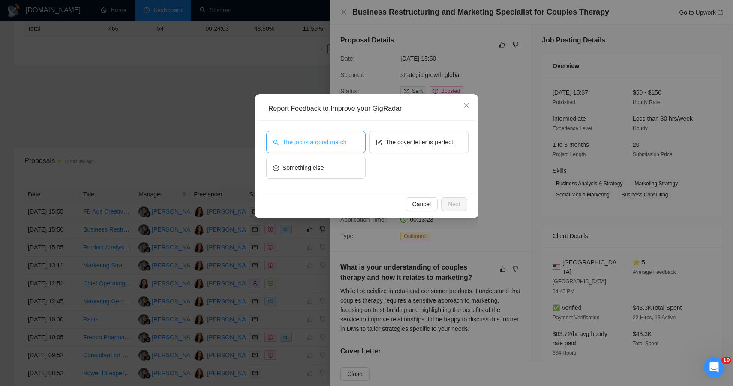
click at [335, 134] on button "The job is a good match" at bounding box center [315, 142] width 99 height 22
click at [463, 212] on div "Cancel Next" at bounding box center [366, 204] width 217 height 23
click at [461, 207] on button "Next" at bounding box center [454, 205] width 26 height 14
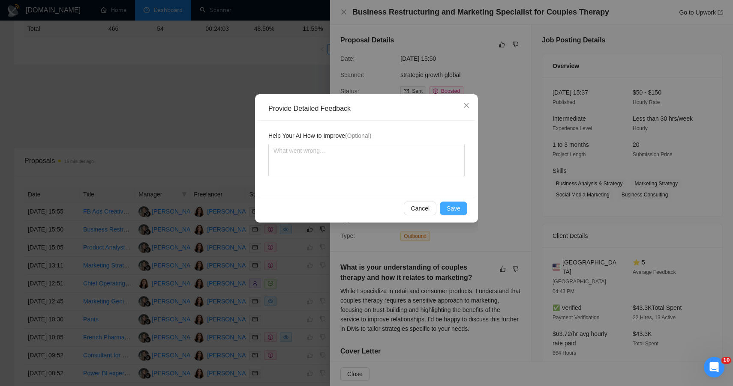
click at [461, 207] on button "Save" at bounding box center [453, 209] width 27 height 14
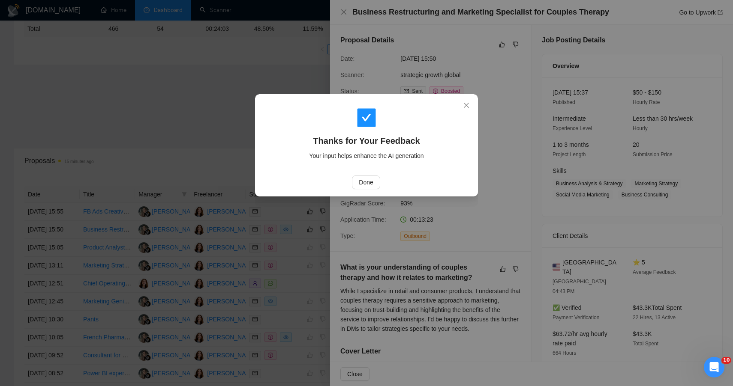
click at [248, 109] on div "Thanks for Your Feedback Your input helps enhance the AI generation Done" at bounding box center [366, 193] width 733 height 386
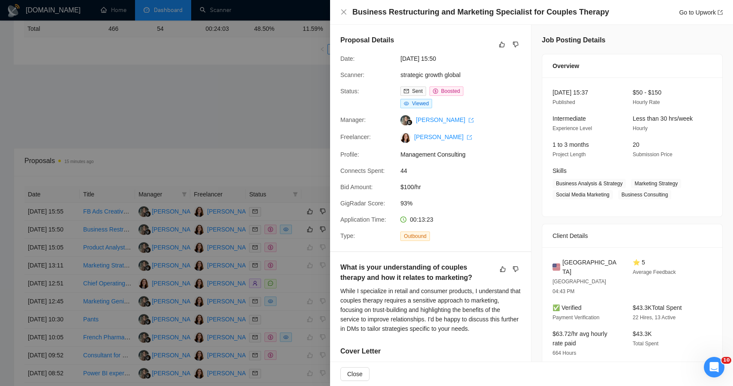
click at [248, 109] on div at bounding box center [366, 193] width 733 height 386
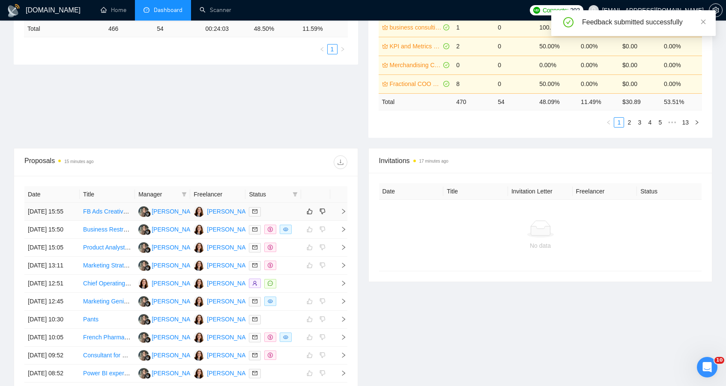
click at [287, 217] on div at bounding box center [273, 212] width 48 height 10
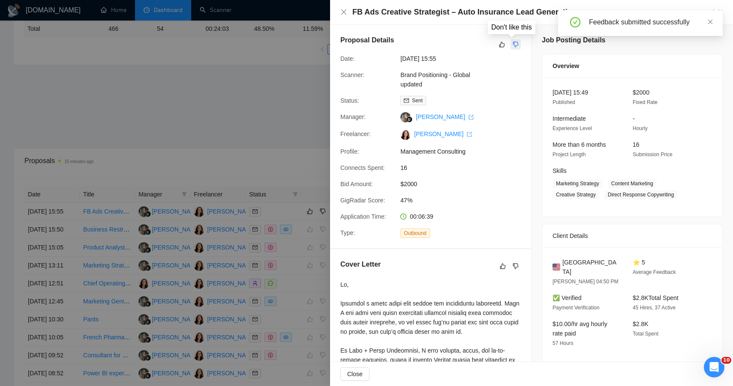
click at [513, 44] on icon "dislike" at bounding box center [515, 44] width 6 height 7
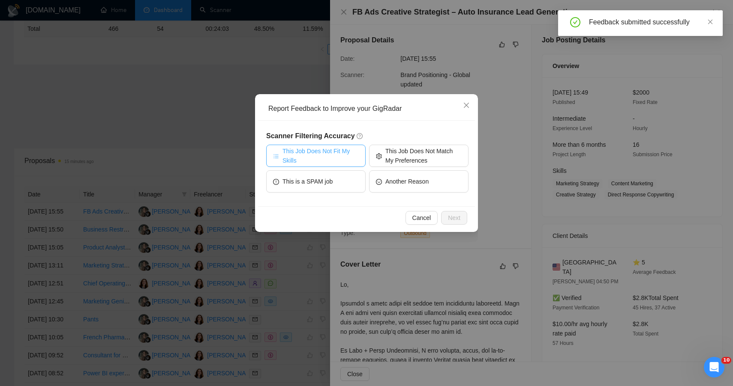
click at [315, 150] on span "This Job Does Not Fit My Skills" at bounding box center [320, 156] width 76 height 19
click at [453, 229] on div "Cancel Next" at bounding box center [366, 218] width 217 height 23
click at [454, 219] on span "Next" at bounding box center [454, 217] width 12 height 9
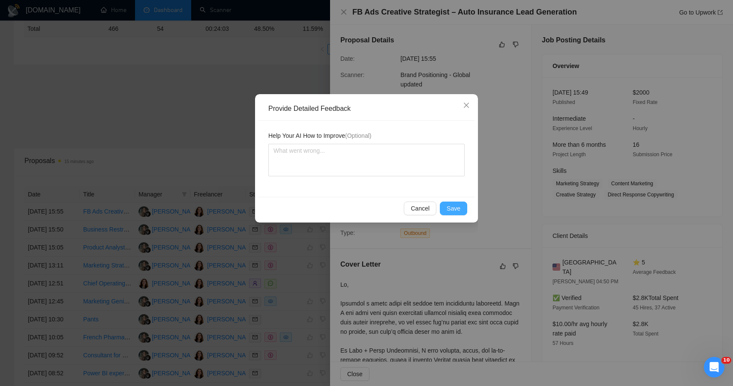
click at [449, 202] on button "Save" at bounding box center [453, 209] width 27 height 14
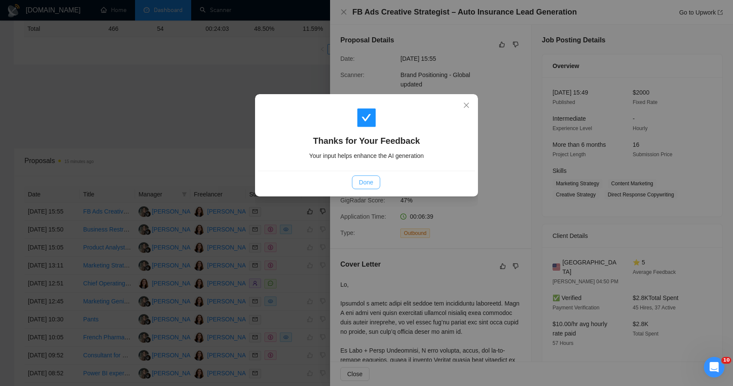
click at [361, 184] on span "Done" at bounding box center [366, 182] width 14 height 9
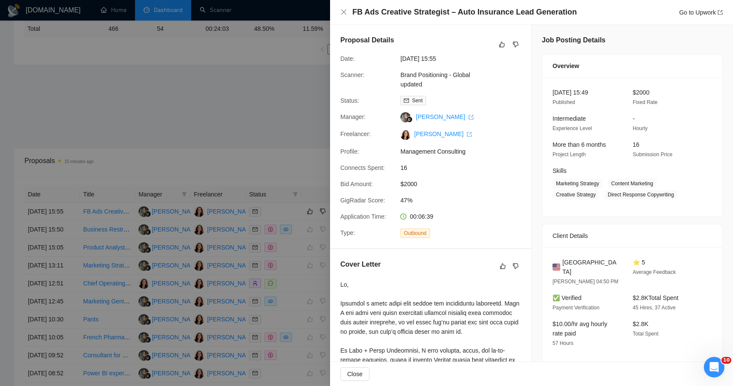
click at [239, 96] on div at bounding box center [366, 193] width 733 height 386
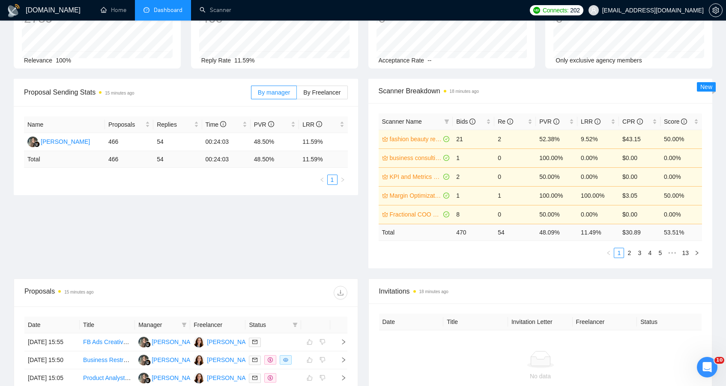
click at [190, 221] on div "Proposal Sending Stats 15 minutes ago By manager By Freelancer Name Proposals R…" at bounding box center [363, 179] width 709 height 200
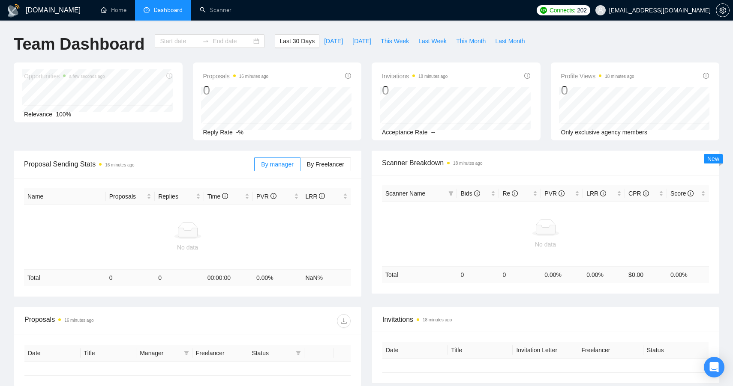
type input "[DATE]"
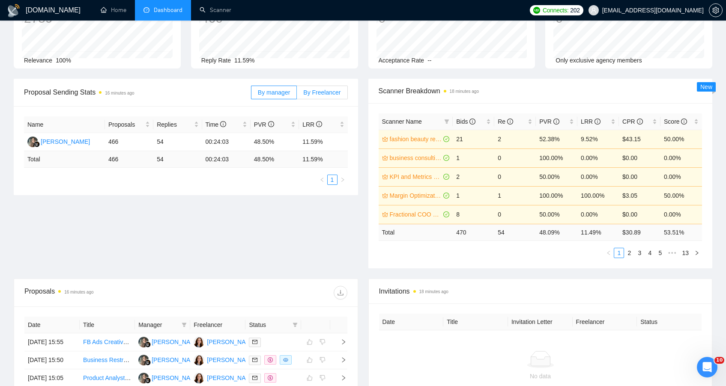
click at [335, 92] on span "By Freelancer" at bounding box center [321, 92] width 37 height 7
click at [297, 95] on input "By Freelancer" at bounding box center [297, 95] width 0 height 0
click at [284, 96] on label "By manager" at bounding box center [274, 93] width 46 height 14
click at [251, 95] on input "By manager" at bounding box center [251, 95] width 0 height 0
click at [315, 92] on span "By Freelancer" at bounding box center [321, 92] width 37 height 7
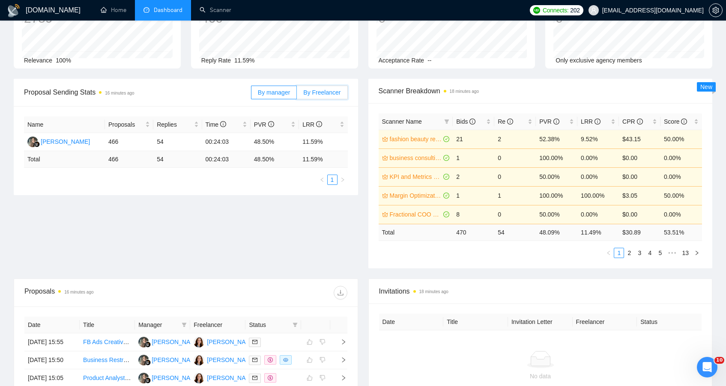
click at [297, 95] on input "By Freelancer" at bounding box center [297, 95] width 0 height 0
click at [281, 95] on span "By manager" at bounding box center [274, 92] width 32 height 7
click at [251, 95] on input "By manager" at bounding box center [251, 95] width 0 height 0
click at [256, 223] on div "Proposal Sending Stats 16 minutes ago By manager By Freelancer Name Proposals R…" at bounding box center [363, 179] width 709 height 200
click at [464, 119] on span "Bids" at bounding box center [465, 121] width 19 height 7
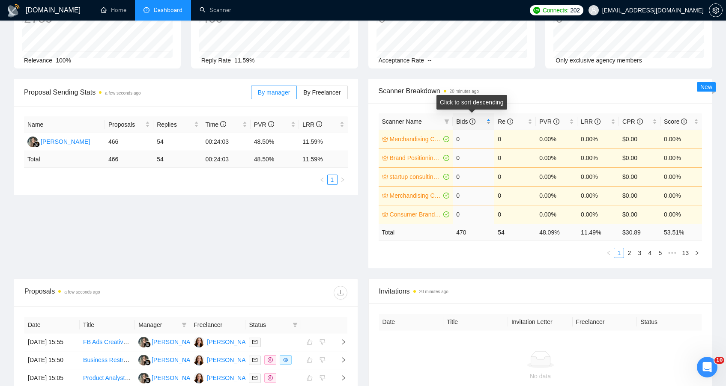
click at [464, 119] on span "Bids" at bounding box center [465, 121] width 19 height 7
